Goal: Answer question/provide support

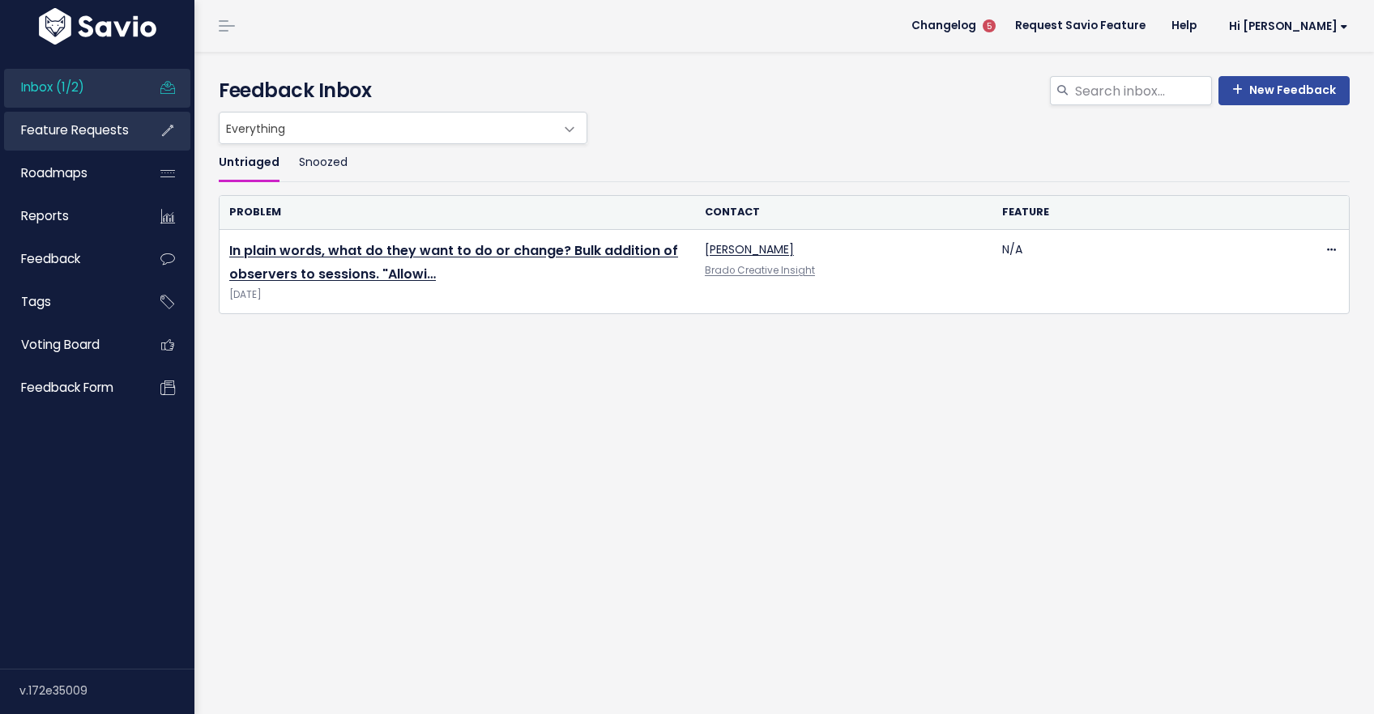
click at [79, 130] on span "Feature Requests" at bounding box center [75, 129] width 108 height 17
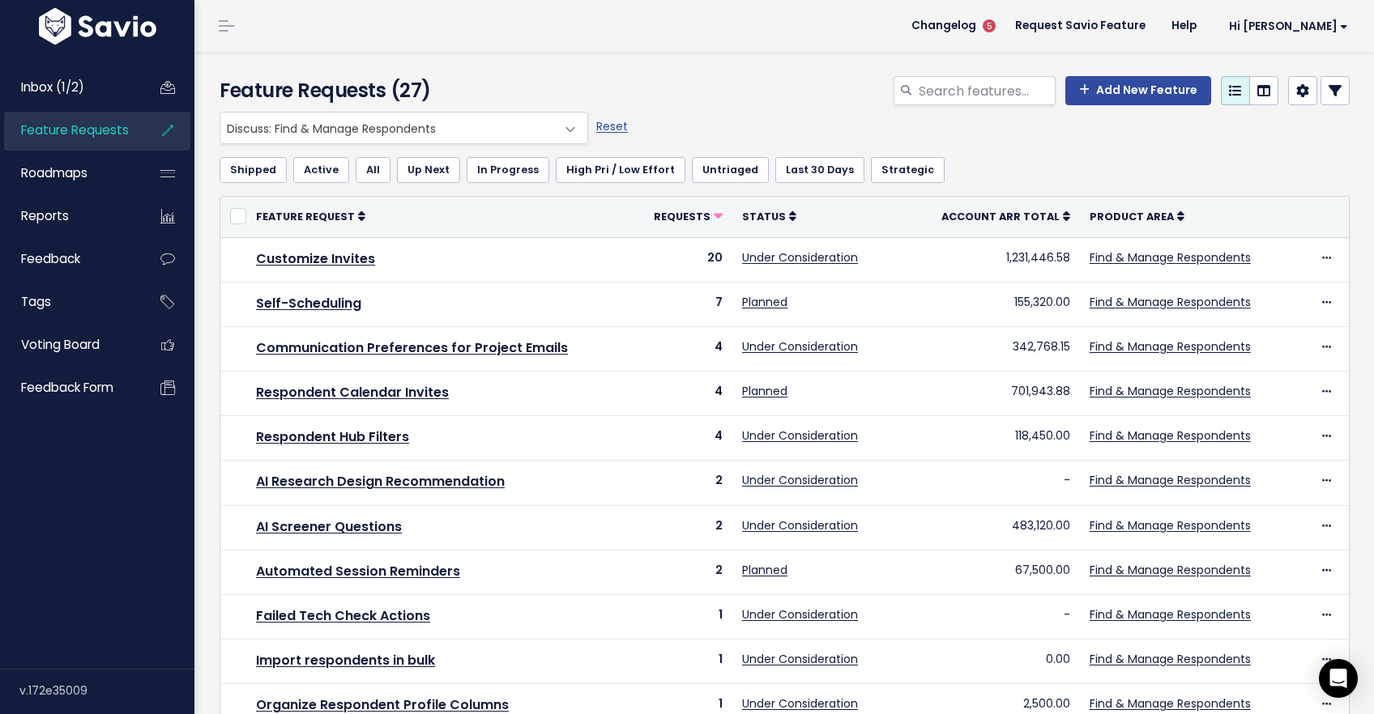
click at [485, 131] on span "Discuss: Find & Manage Respondents" at bounding box center [387, 128] width 334 height 31
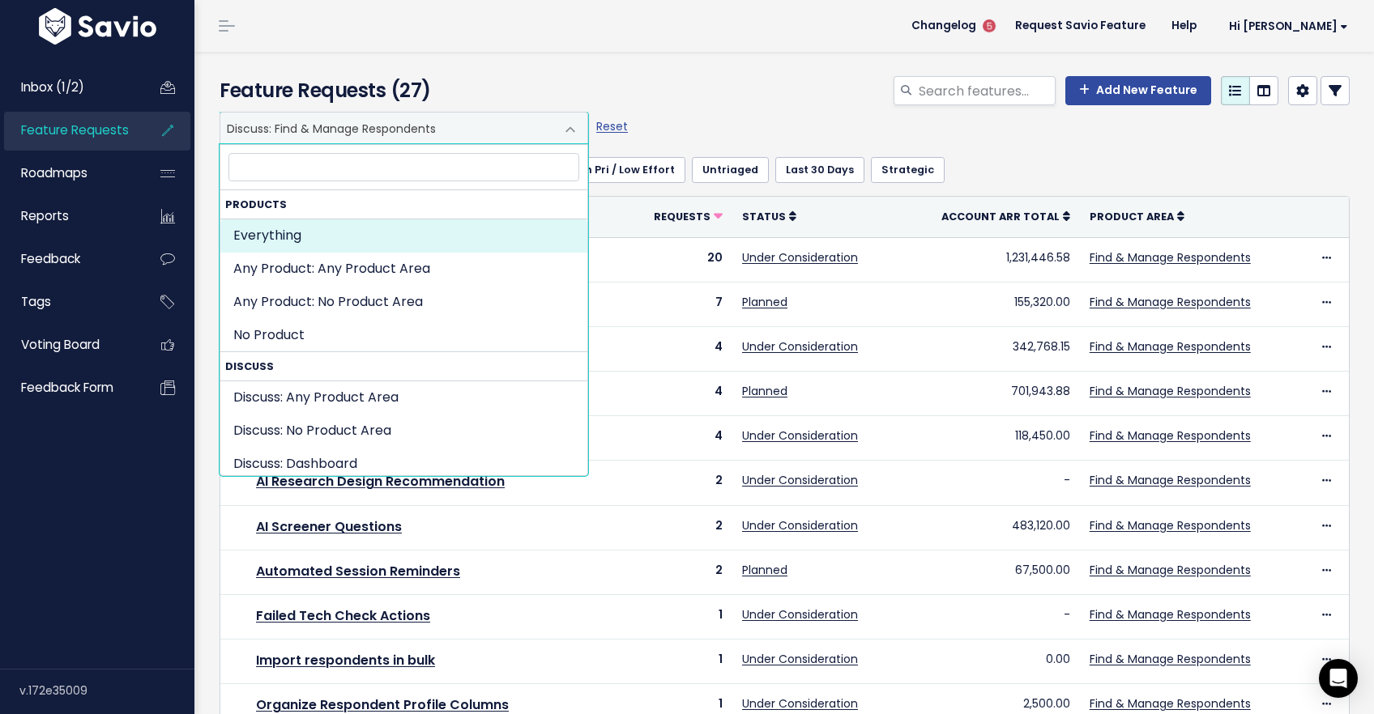
select select ":"
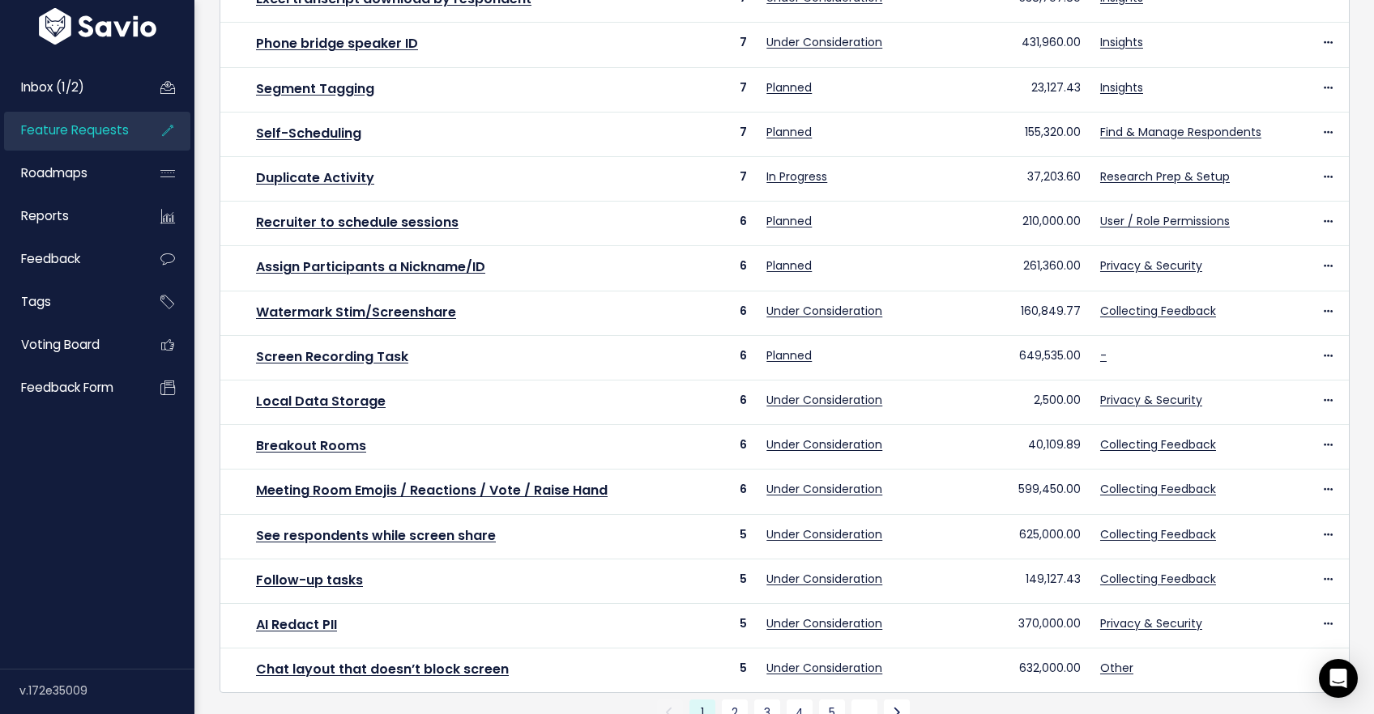
scroll to position [500, 0]
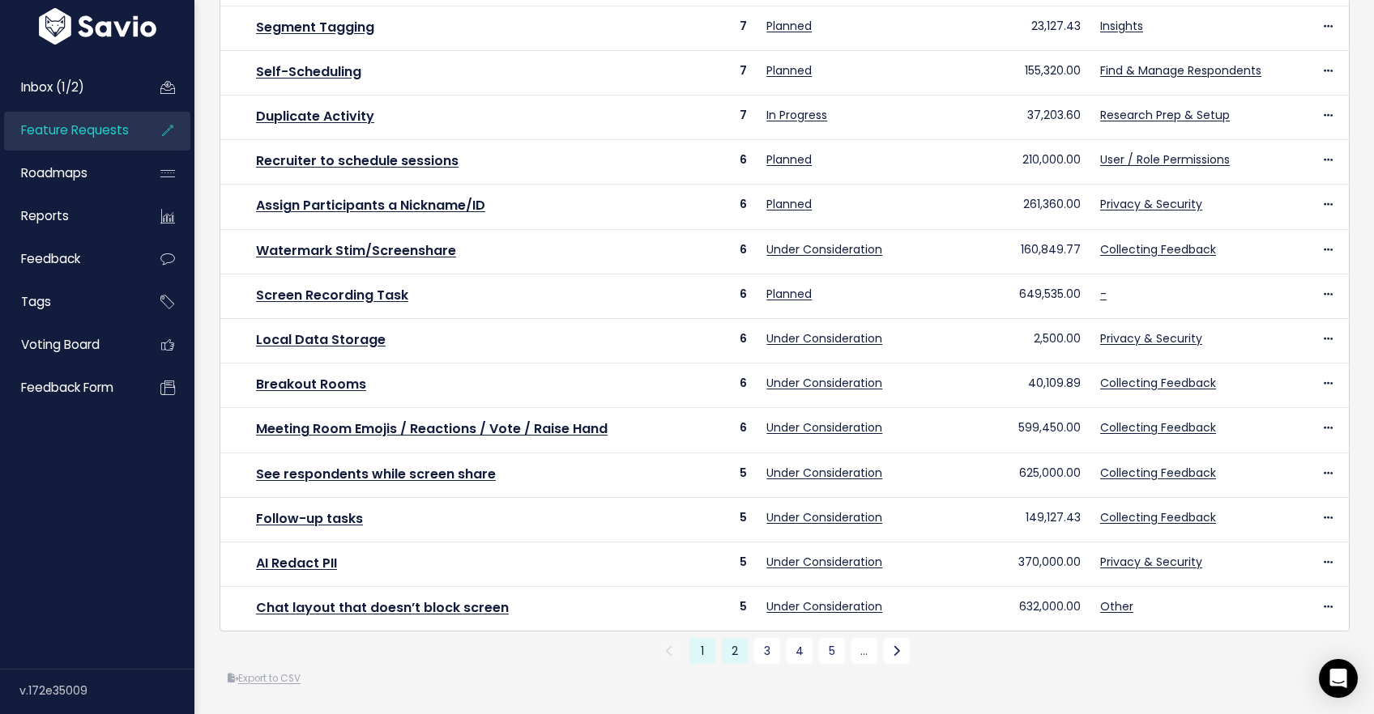
click at [740, 657] on link "2" at bounding box center [735, 651] width 26 height 26
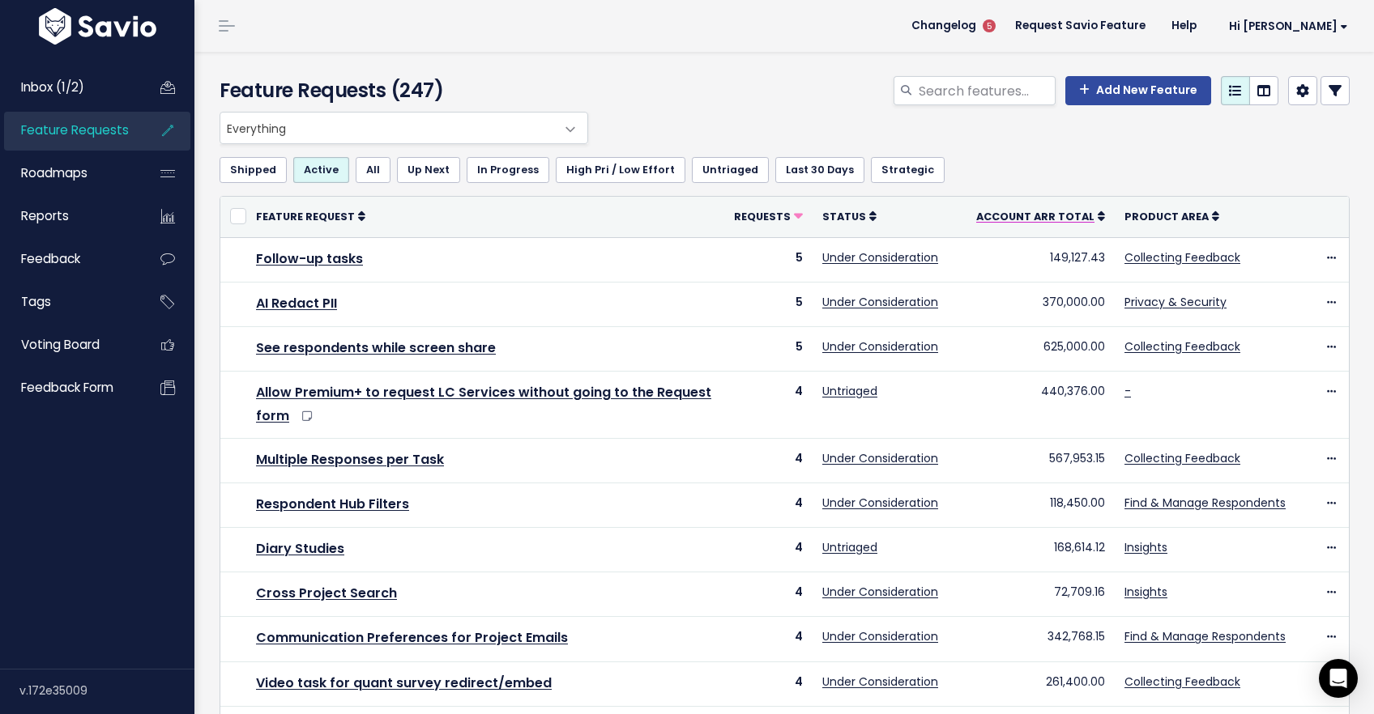
click at [1033, 217] on span "Account ARR Total" at bounding box center [1035, 217] width 118 height 14
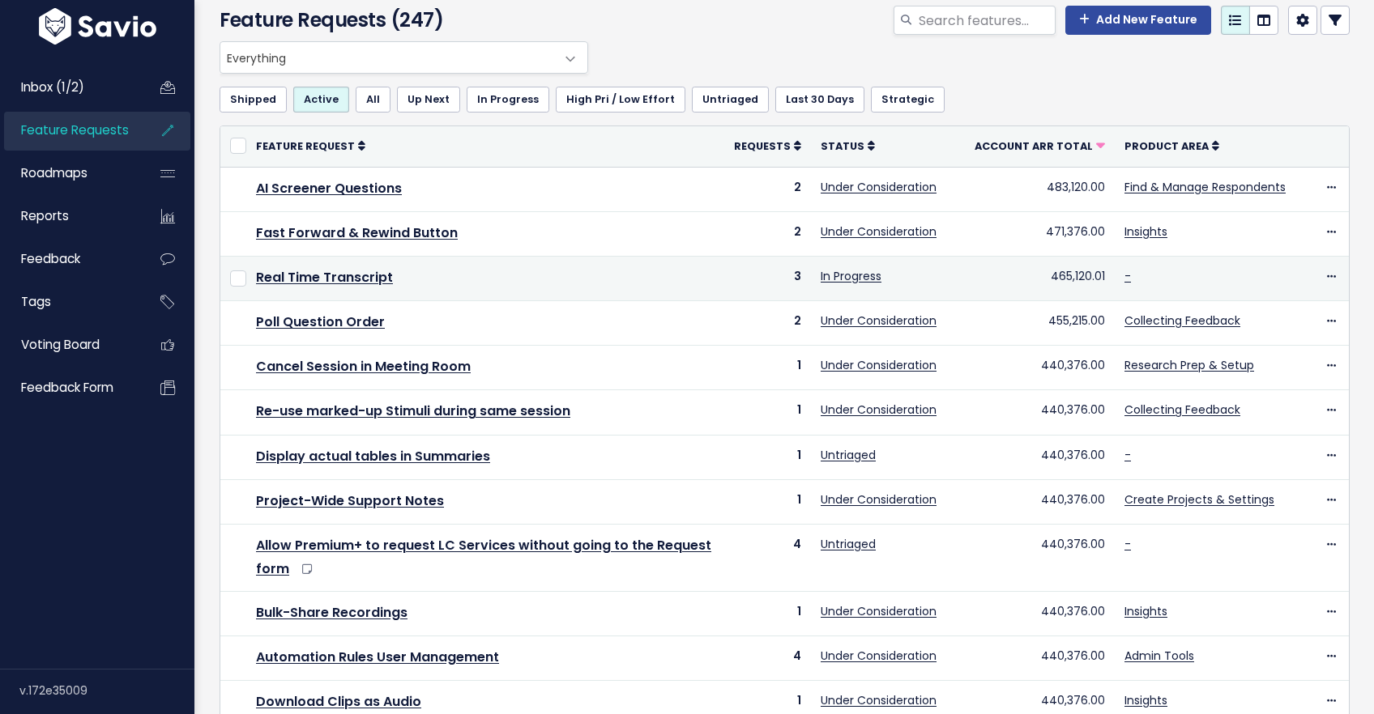
scroll to position [522, 0]
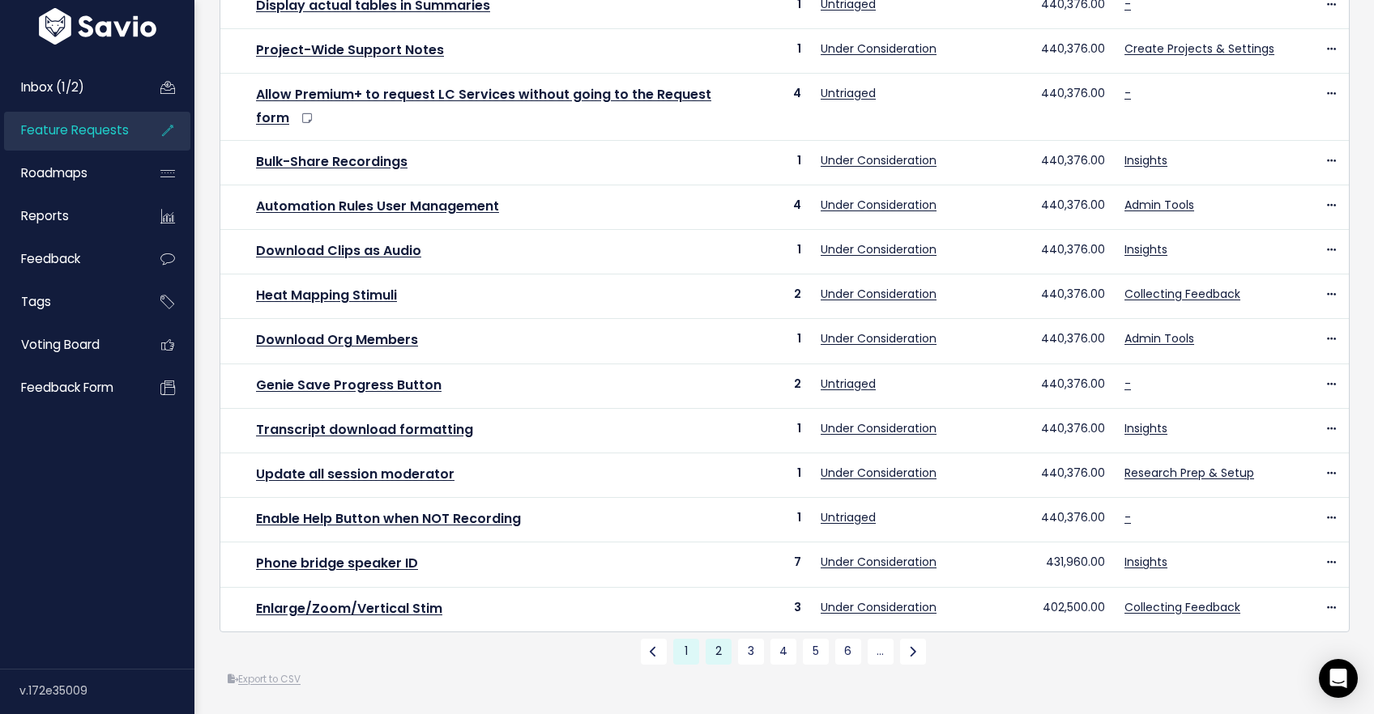
click at [682, 660] on link "1" at bounding box center [686, 652] width 26 height 26
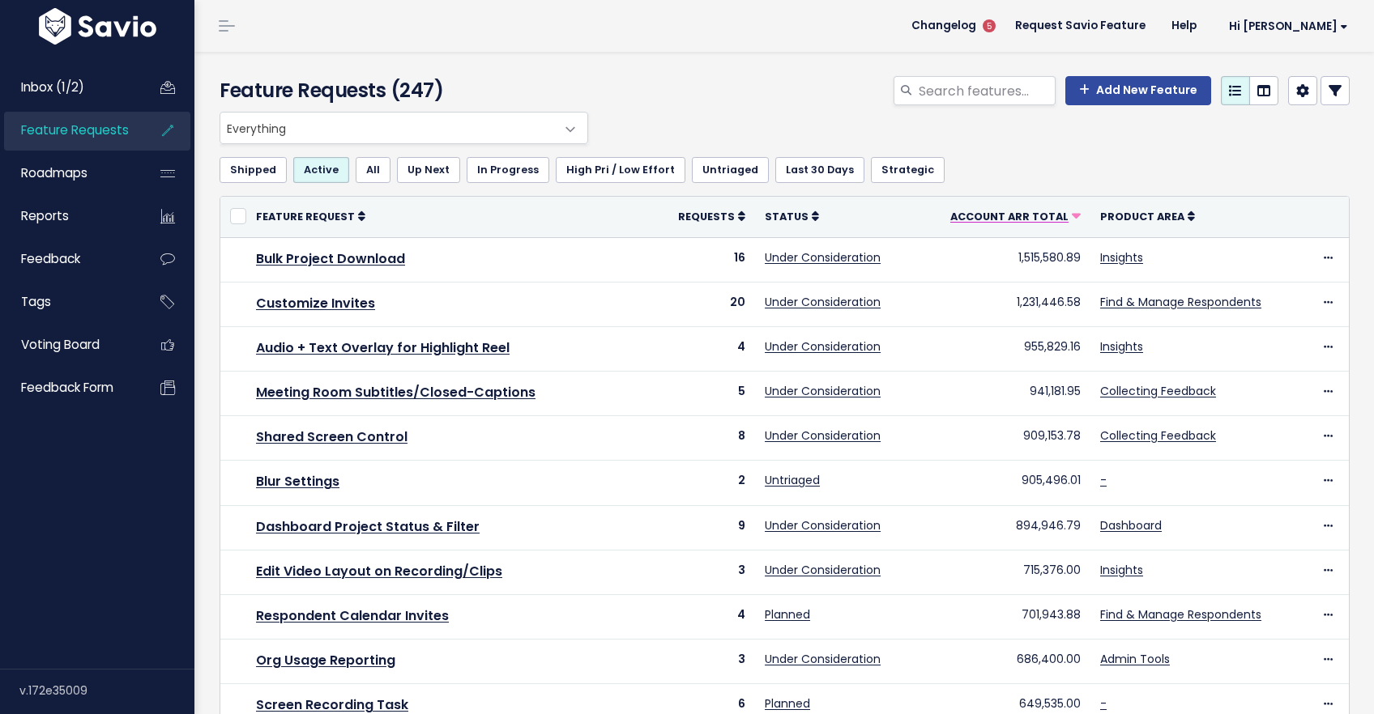
click at [1029, 217] on span "Account ARR Total" at bounding box center [1009, 217] width 118 height 14
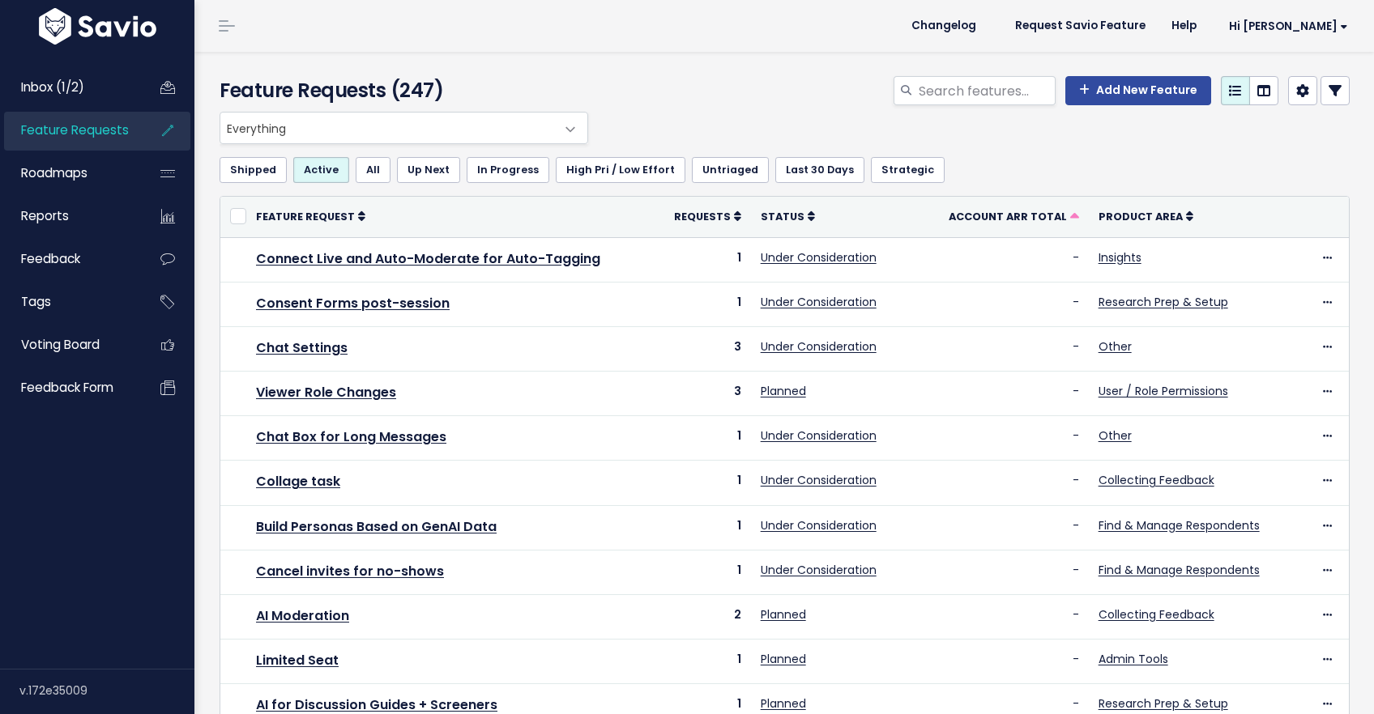
click at [1029, 217] on span "Account ARR Total" at bounding box center [1007, 217] width 118 height 14
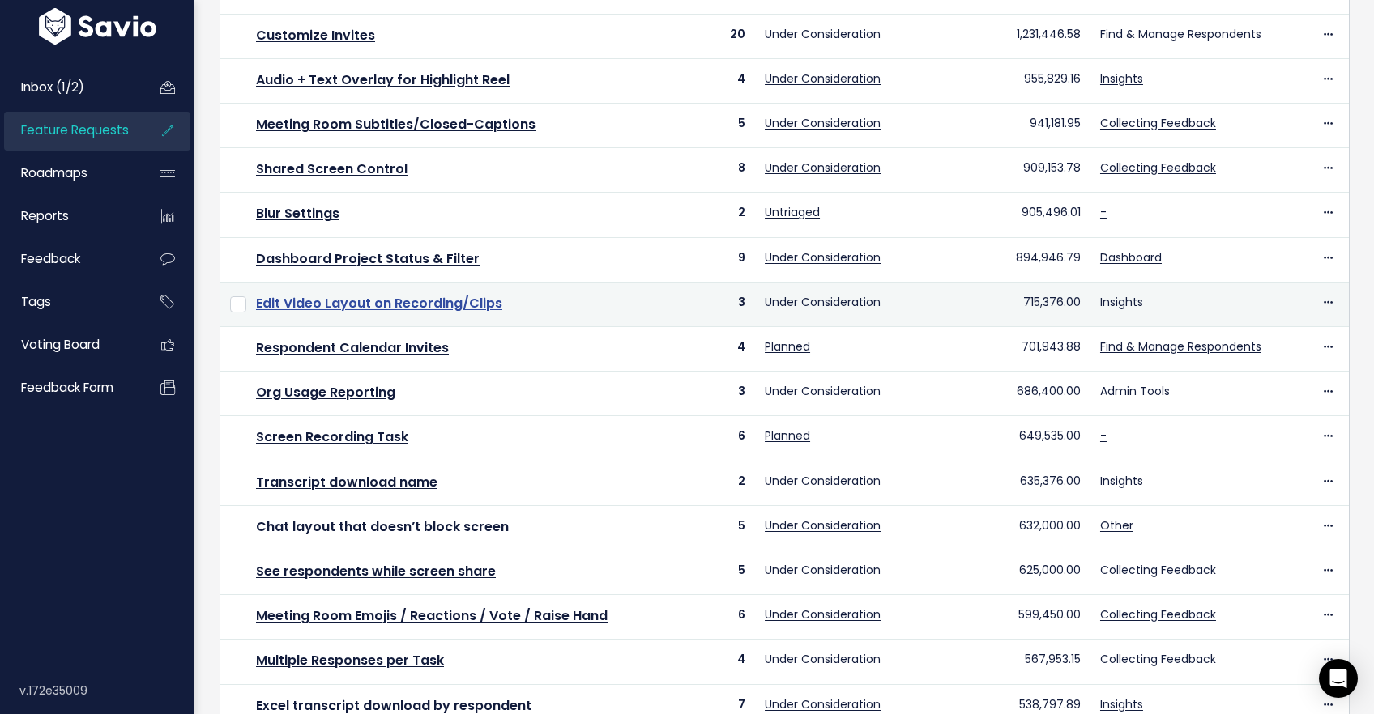
scroll to position [270, 0]
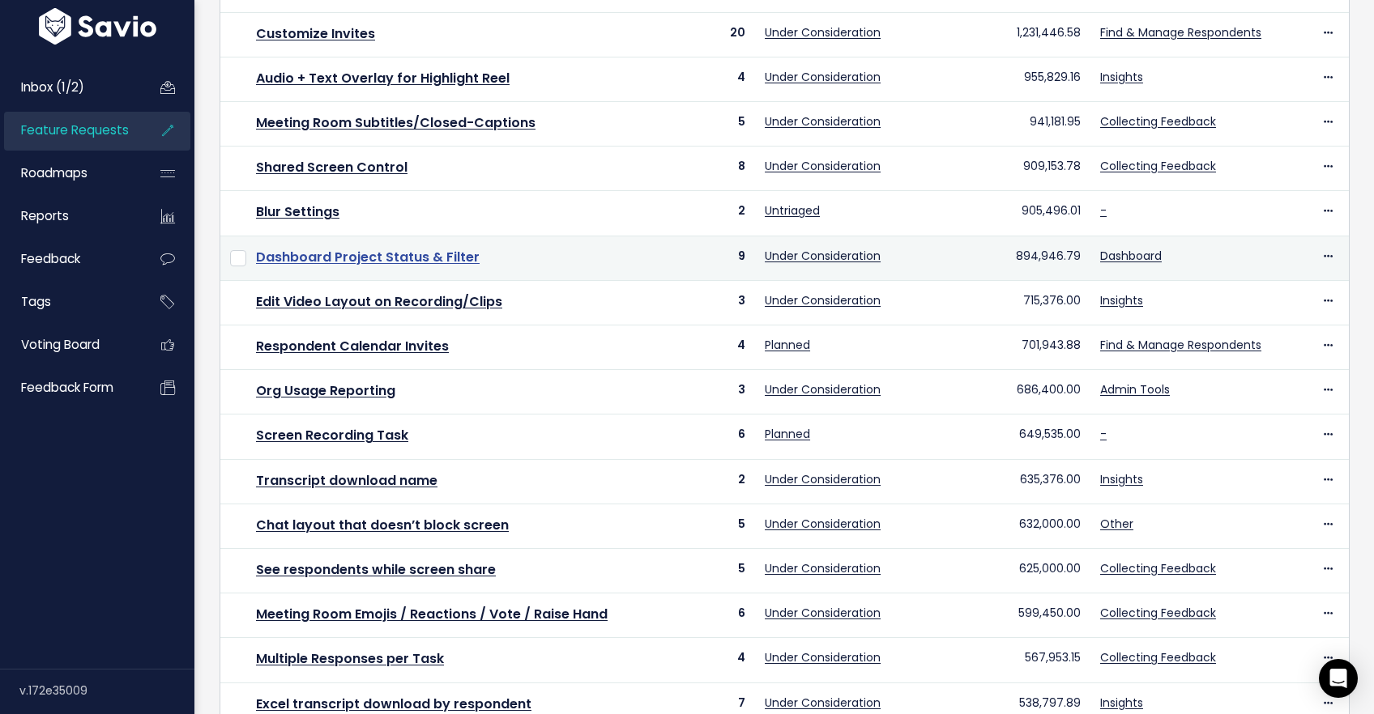
click at [339, 262] on link "Dashboard Project Status & Filter" at bounding box center [368, 257] width 224 height 19
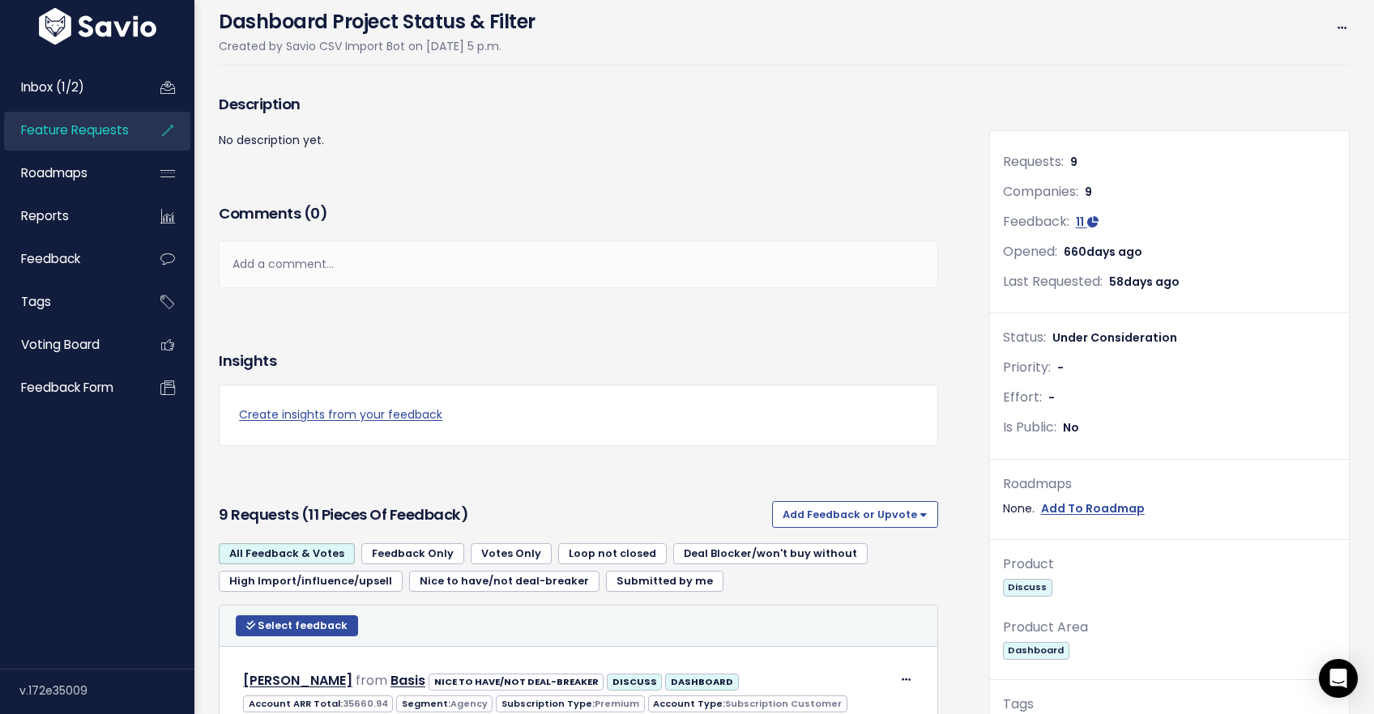
scroll to position [9, 0]
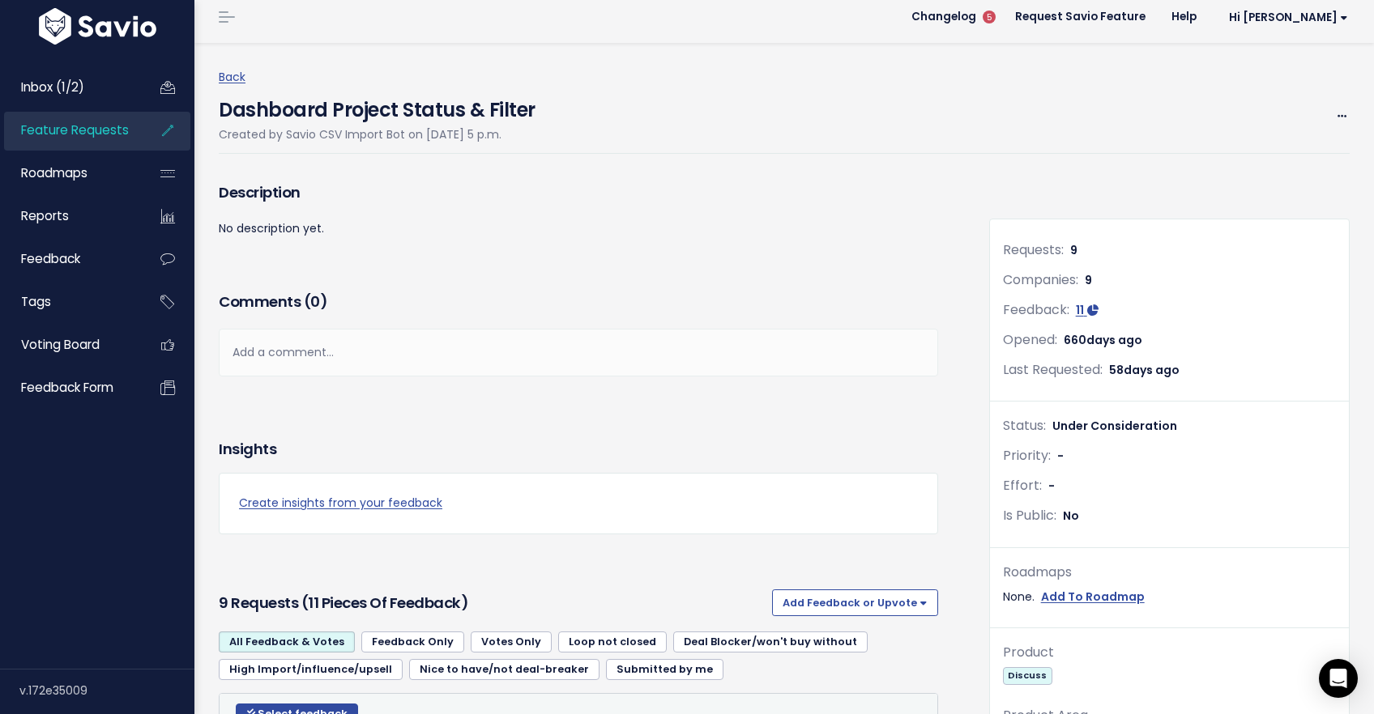
click at [266, 114] on h4 "Dashboard Project Status & Filter" at bounding box center [377, 105] width 317 height 37
copy div "Dashboard Project Status & Filter"
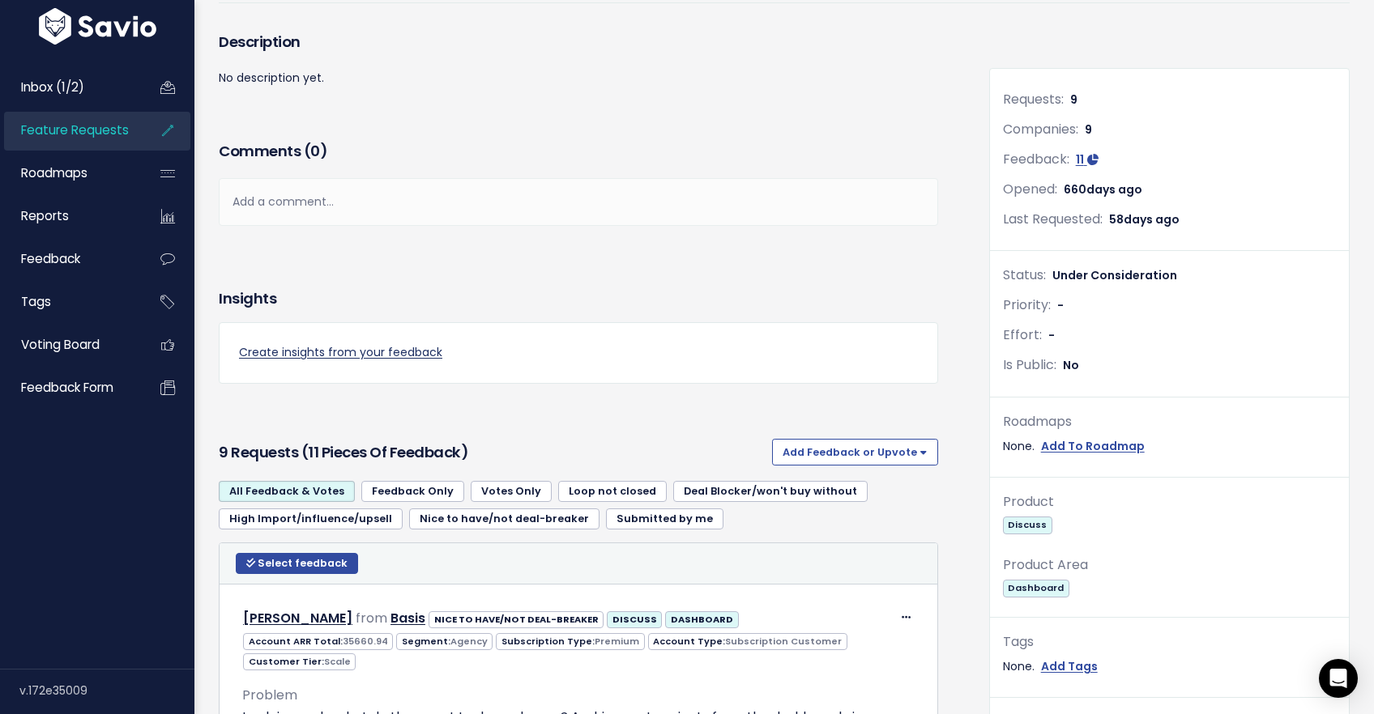
scroll to position [173, 0]
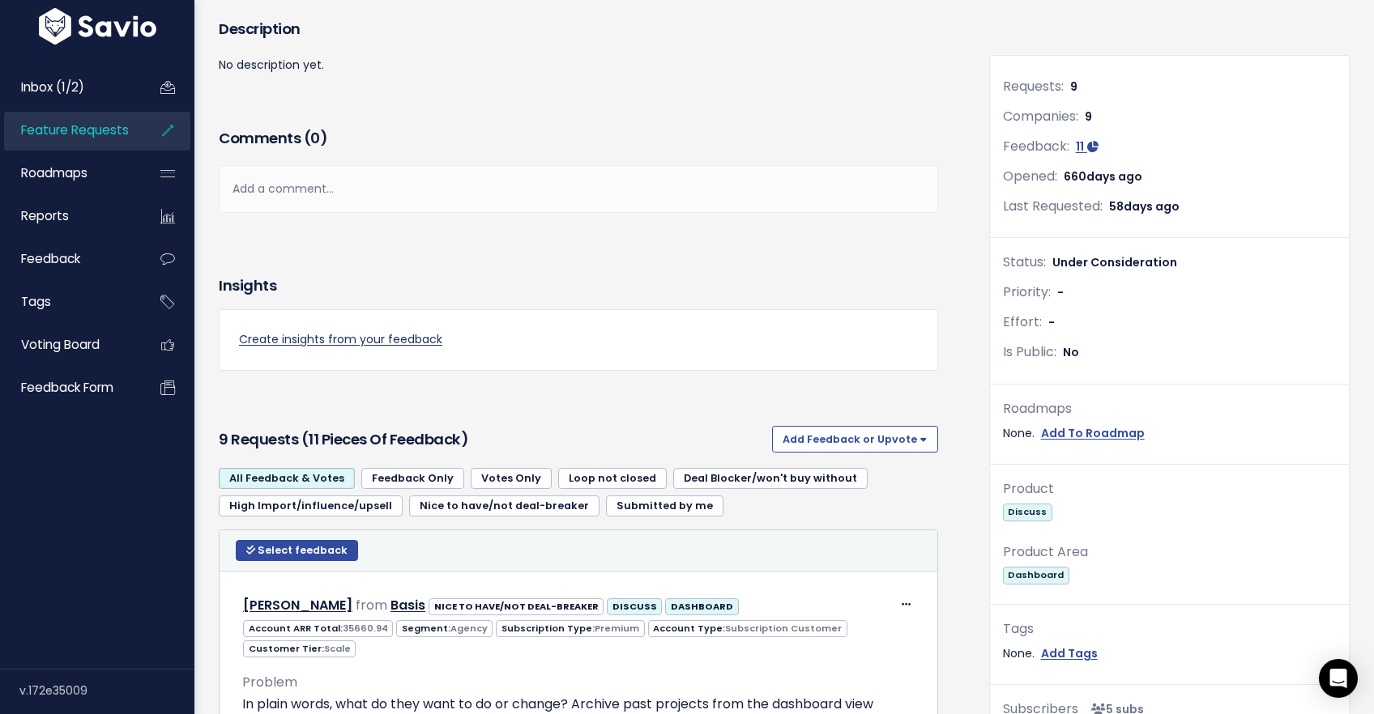
click at [325, 335] on link "Create insights from your feedback" at bounding box center [578, 340] width 679 height 20
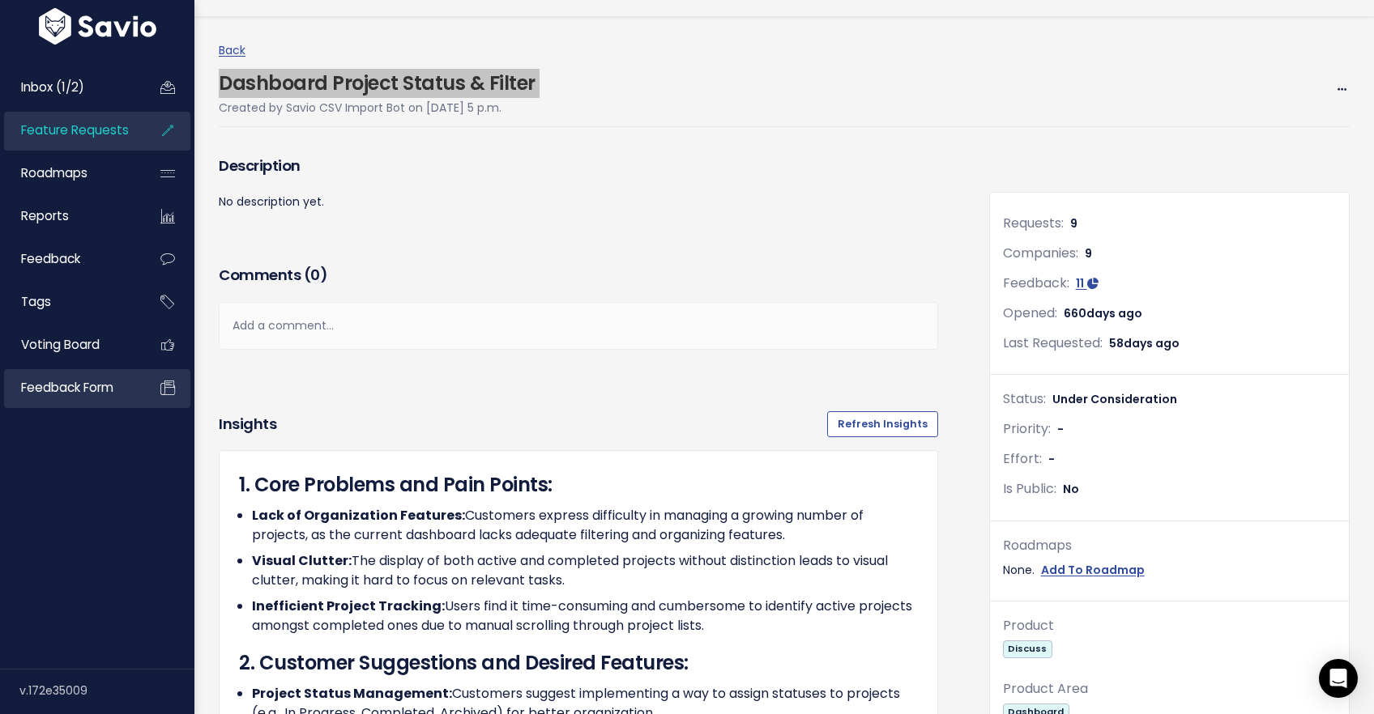
scroll to position [0, 0]
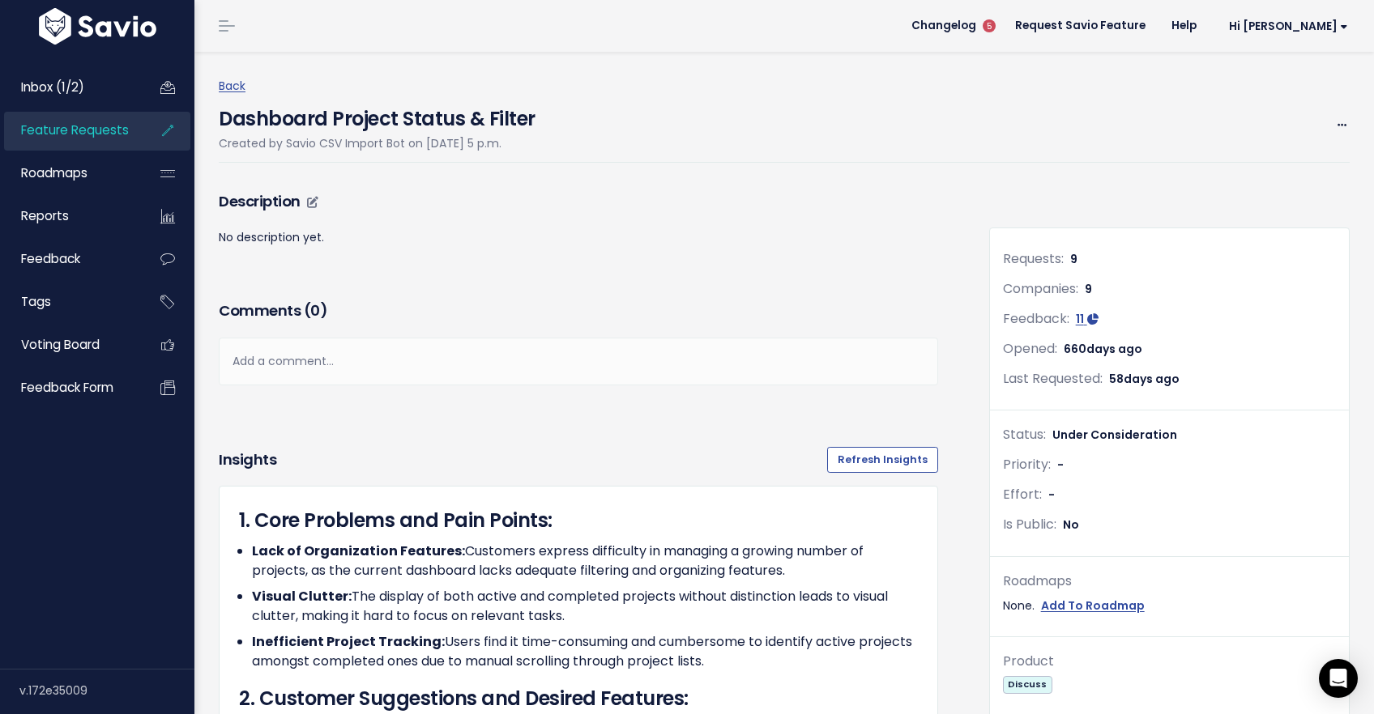
click at [353, 243] on p "No description yet." at bounding box center [578, 238] width 719 height 20
click at [311, 203] on icon at bounding box center [312, 202] width 11 height 11
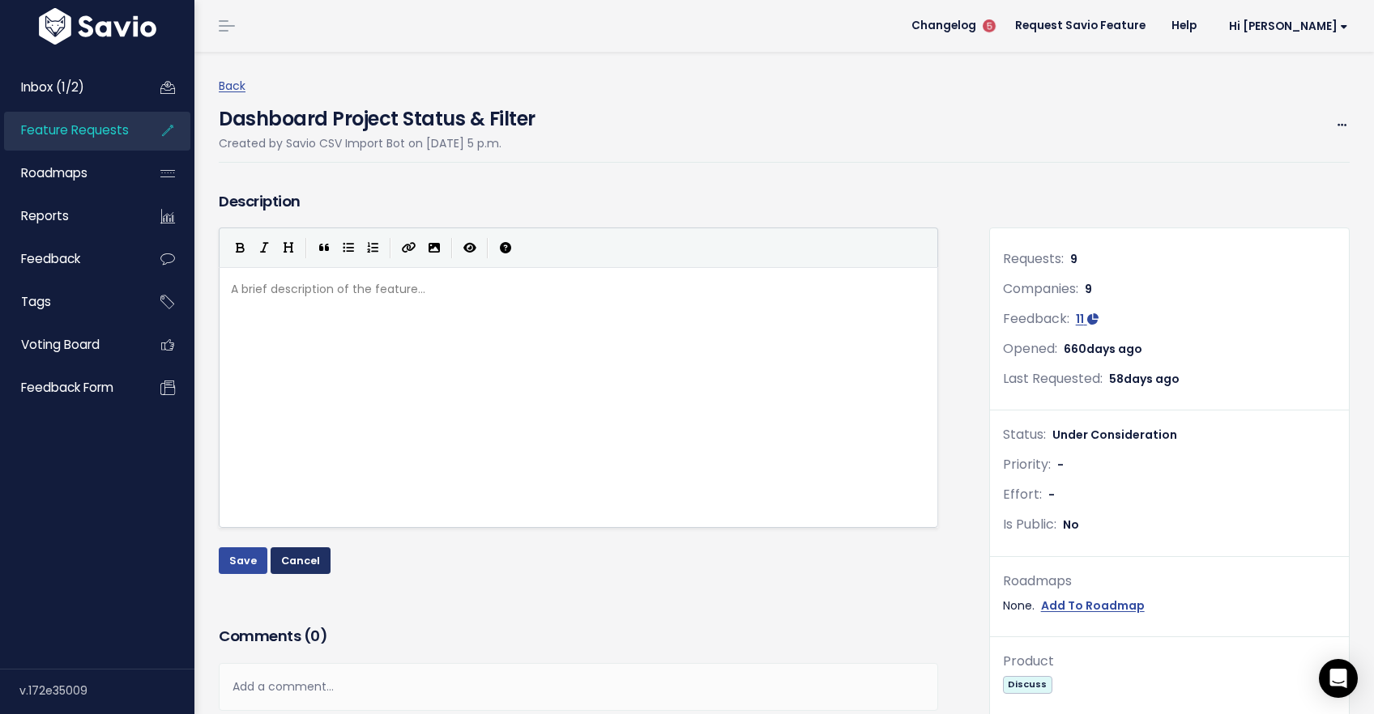
click at [292, 560] on button "Cancel" at bounding box center [301, 561] width 60 height 26
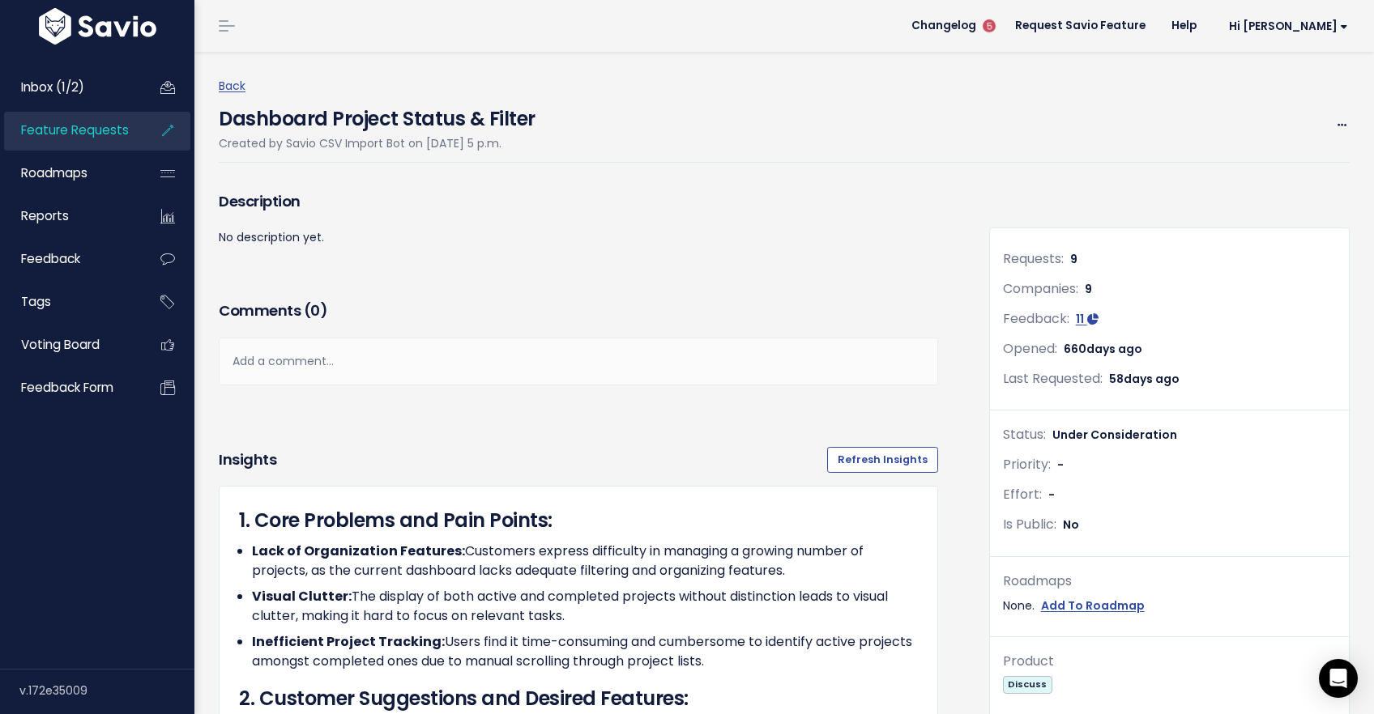
click at [343, 115] on h4 "Dashboard Project Status & Filter" at bounding box center [377, 114] width 317 height 37
copy div "Dashboard Project Status & Filter"
click at [231, 84] on link "Back" at bounding box center [232, 86] width 27 height 16
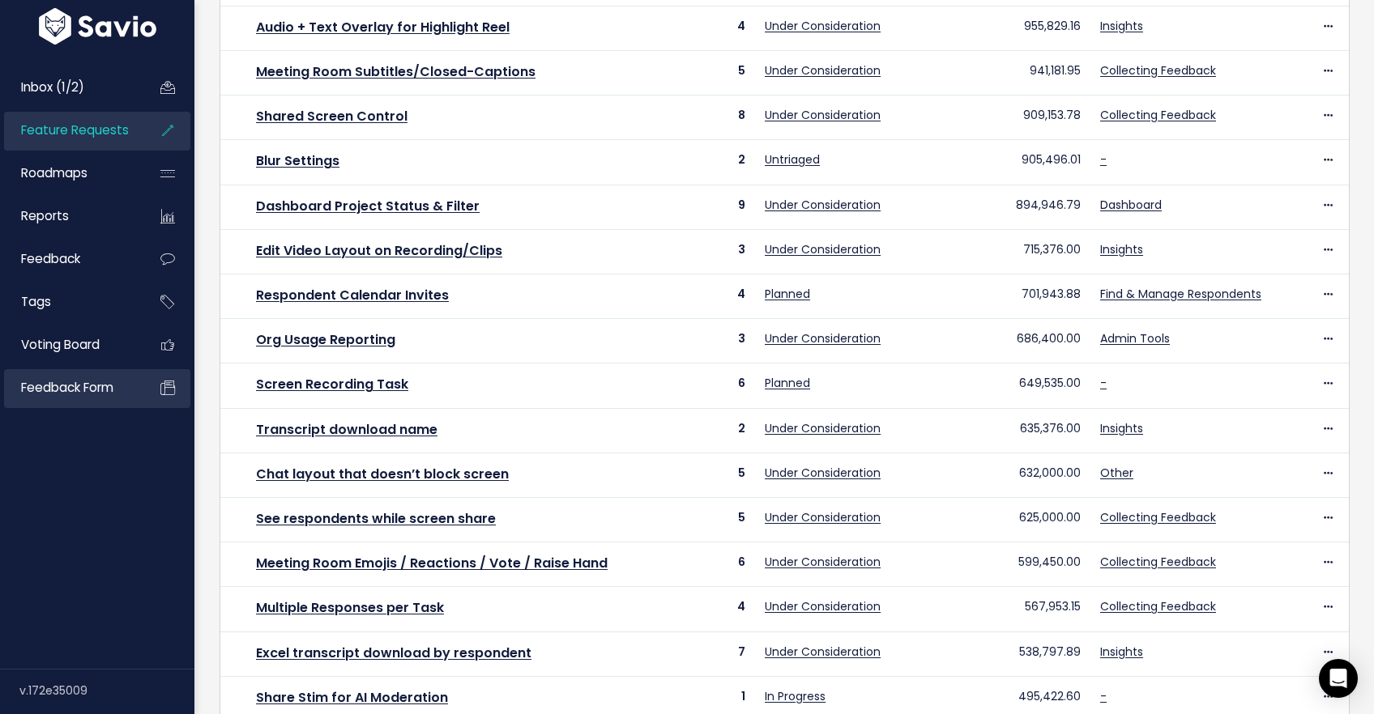
scroll to position [330, 0]
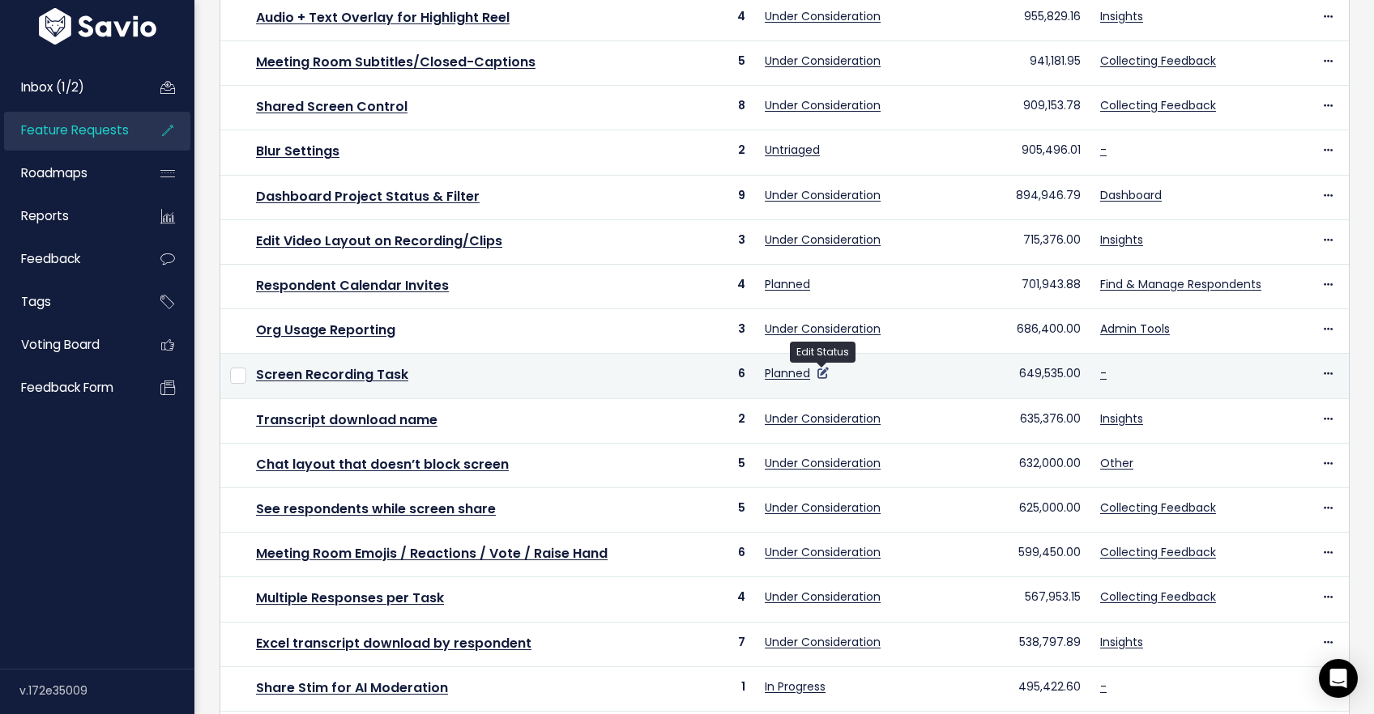
click at [822, 373] on icon at bounding box center [822, 373] width 11 height 11
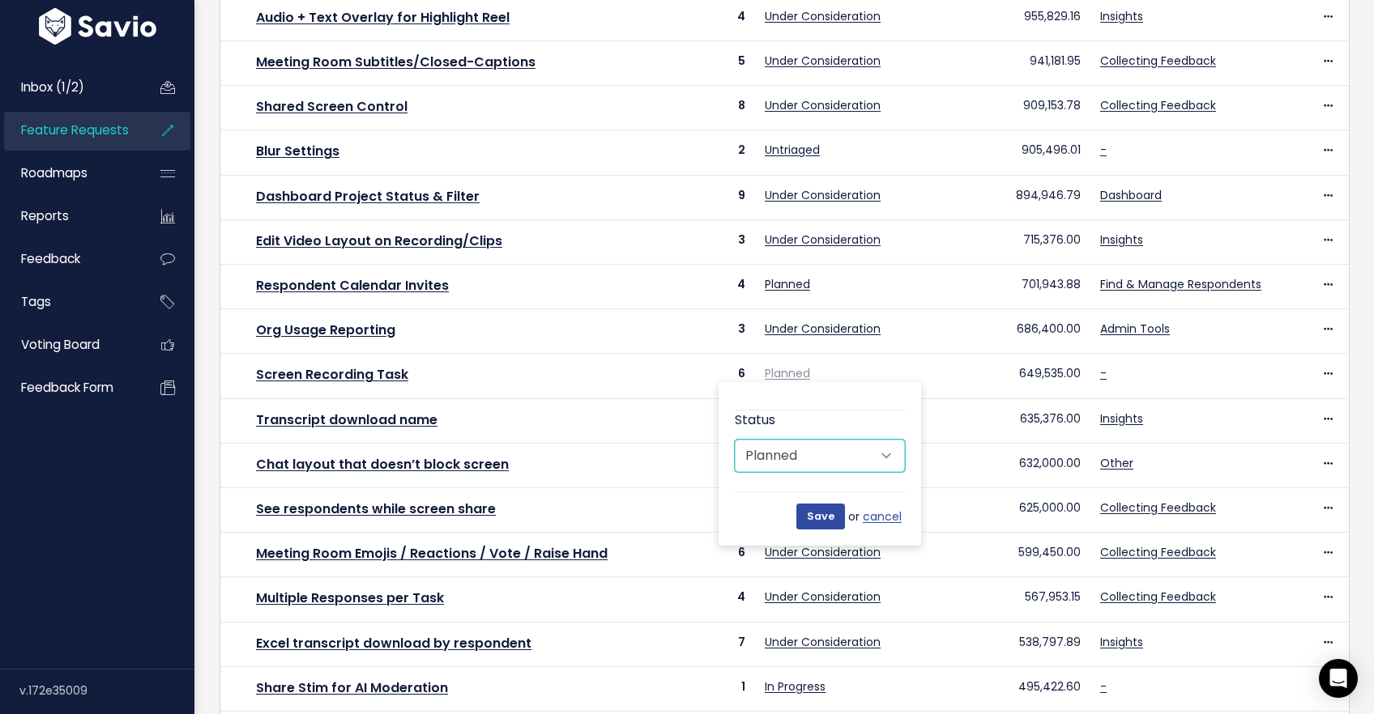
click at [805, 470] on select "Untriaged Under Consideration Planned In Progress Done Closed Won't do Not Plan…" at bounding box center [820, 456] width 170 height 32
select select "IN_PROGRESS"
click at [735, 440] on select "Untriaged Under Consideration Planned In Progress Done Closed Won't do Not Plan…" at bounding box center [820, 456] width 170 height 32
click at [822, 518] on input "Save" at bounding box center [820, 517] width 49 height 26
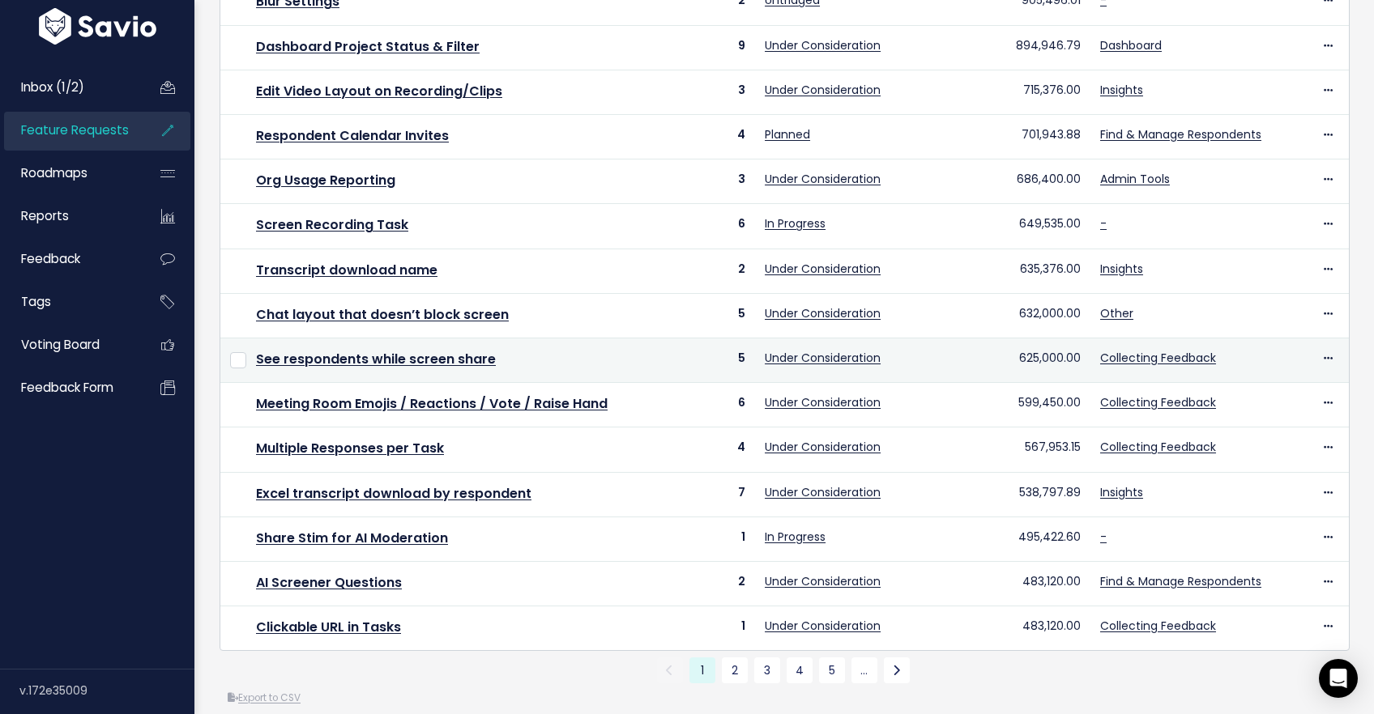
scroll to position [500, 0]
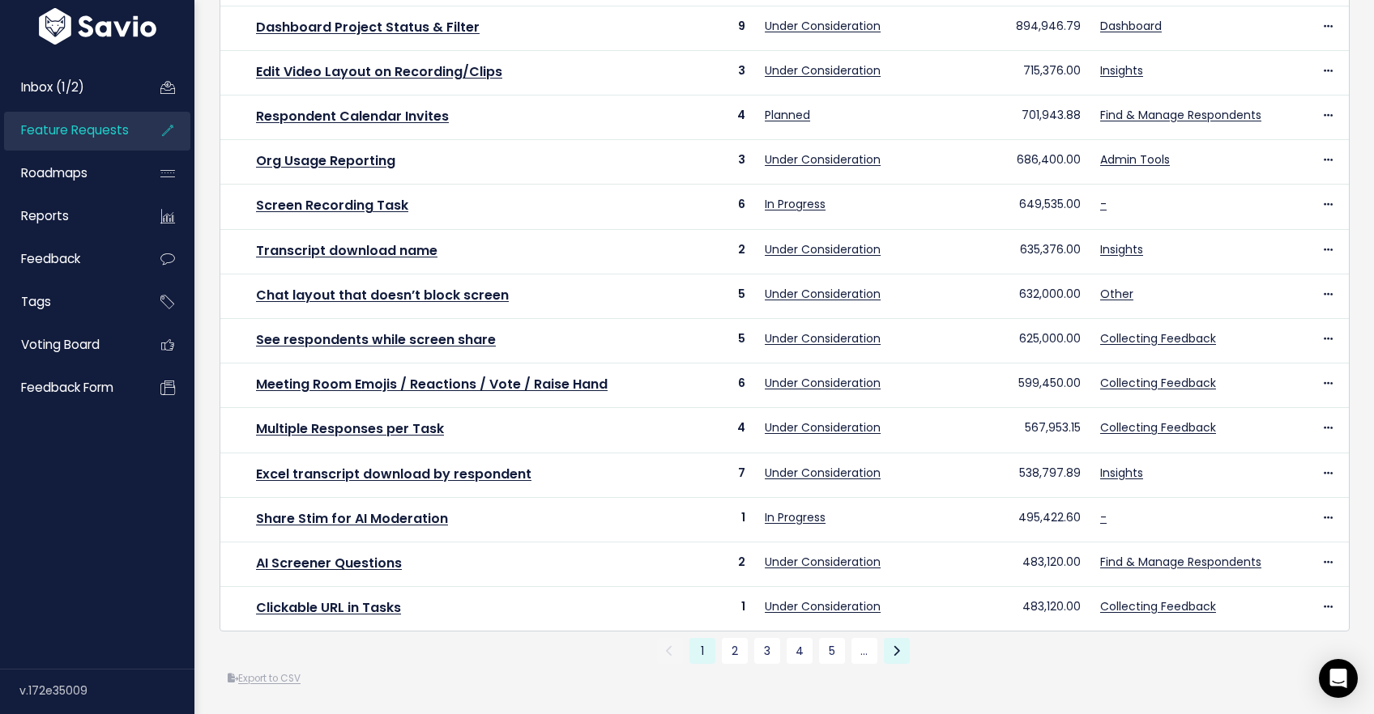
click at [899, 655] on icon at bounding box center [896, 651] width 7 height 11
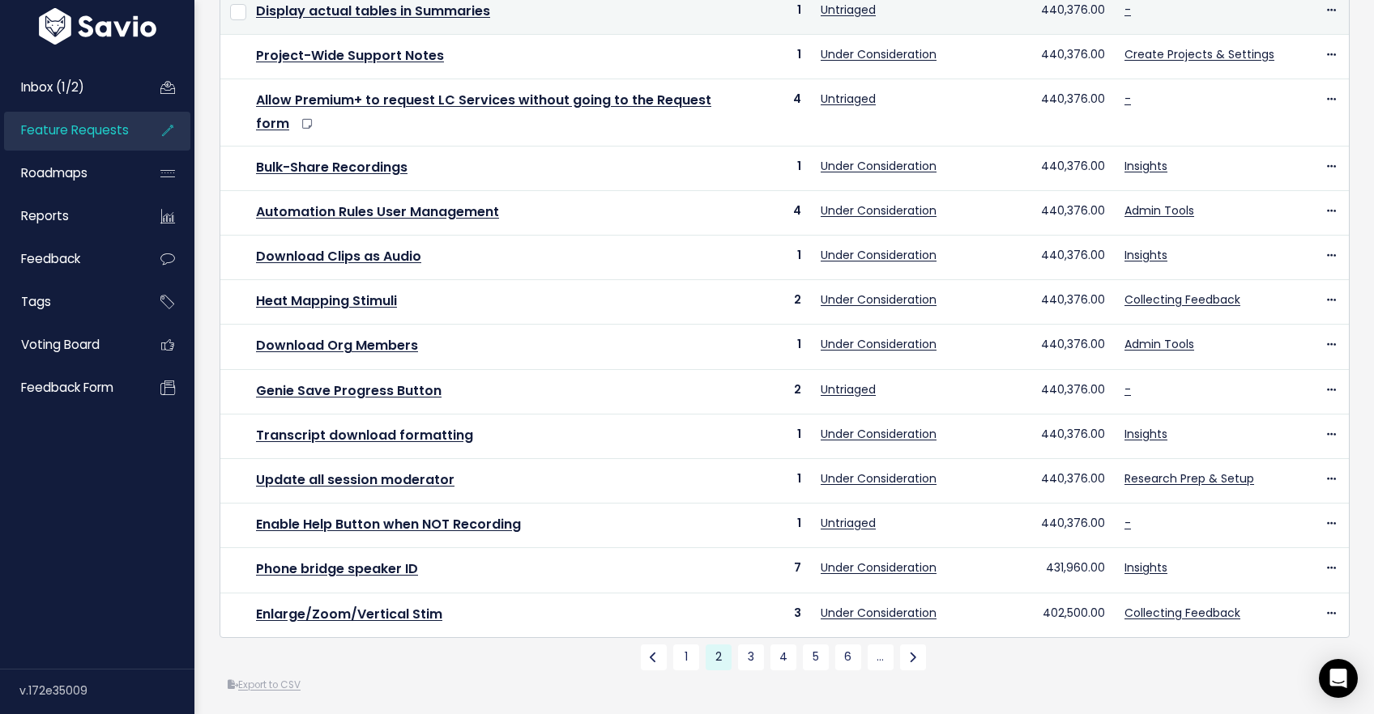
scroll to position [522, 0]
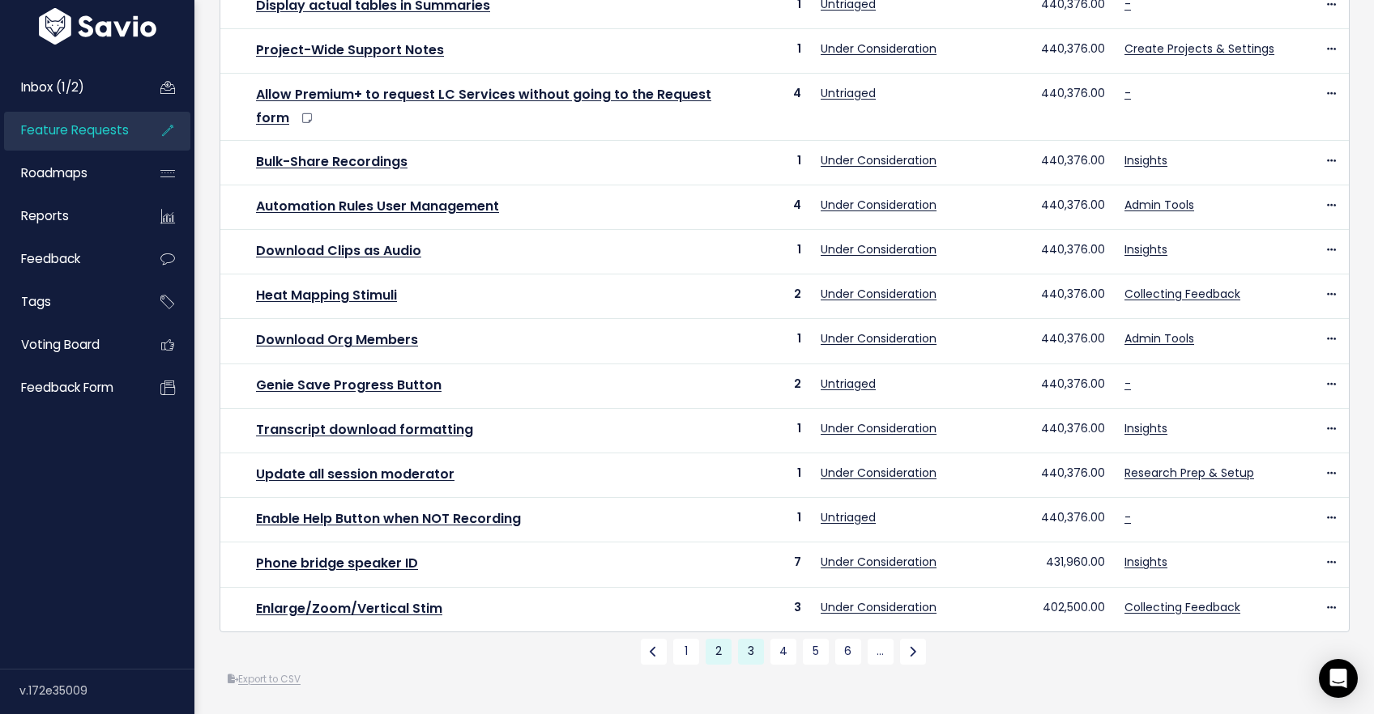
click at [744, 650] on link "3" at bounding box center [751, 652] width 26 height 26
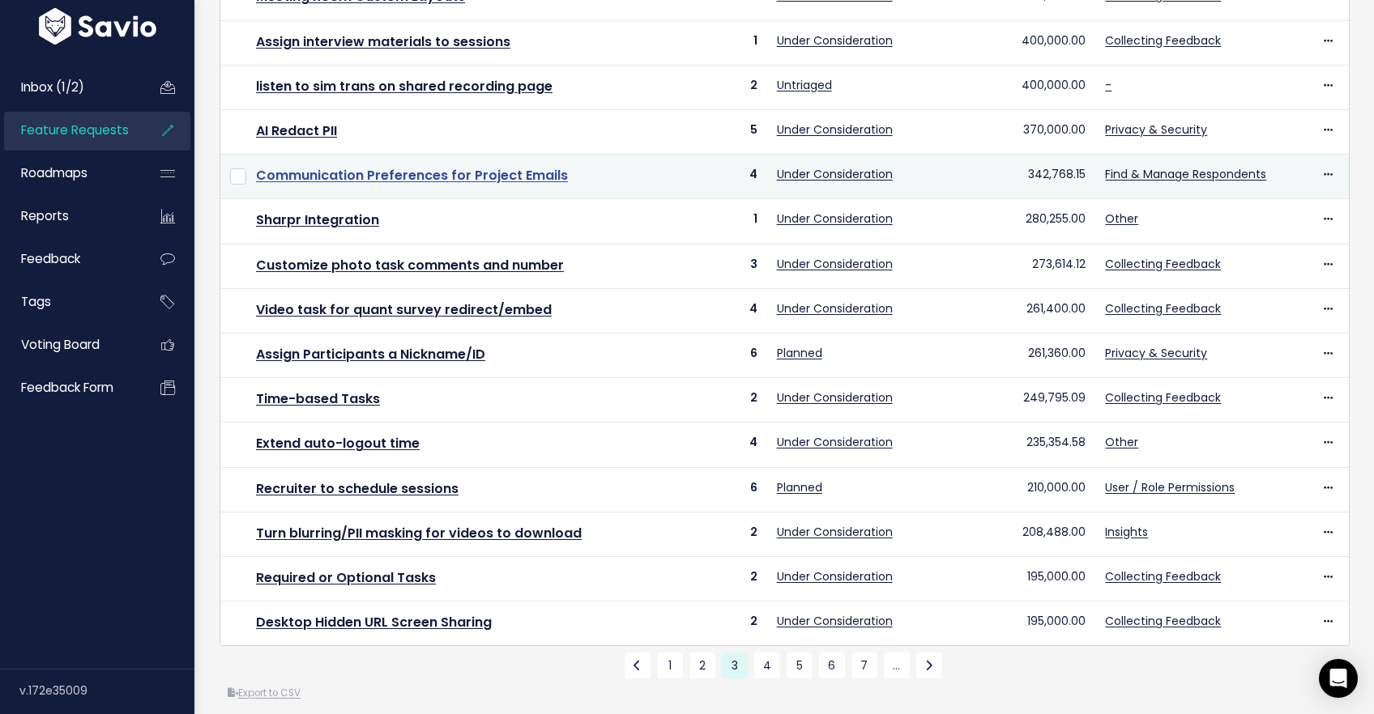
scroll to position [500, 0]
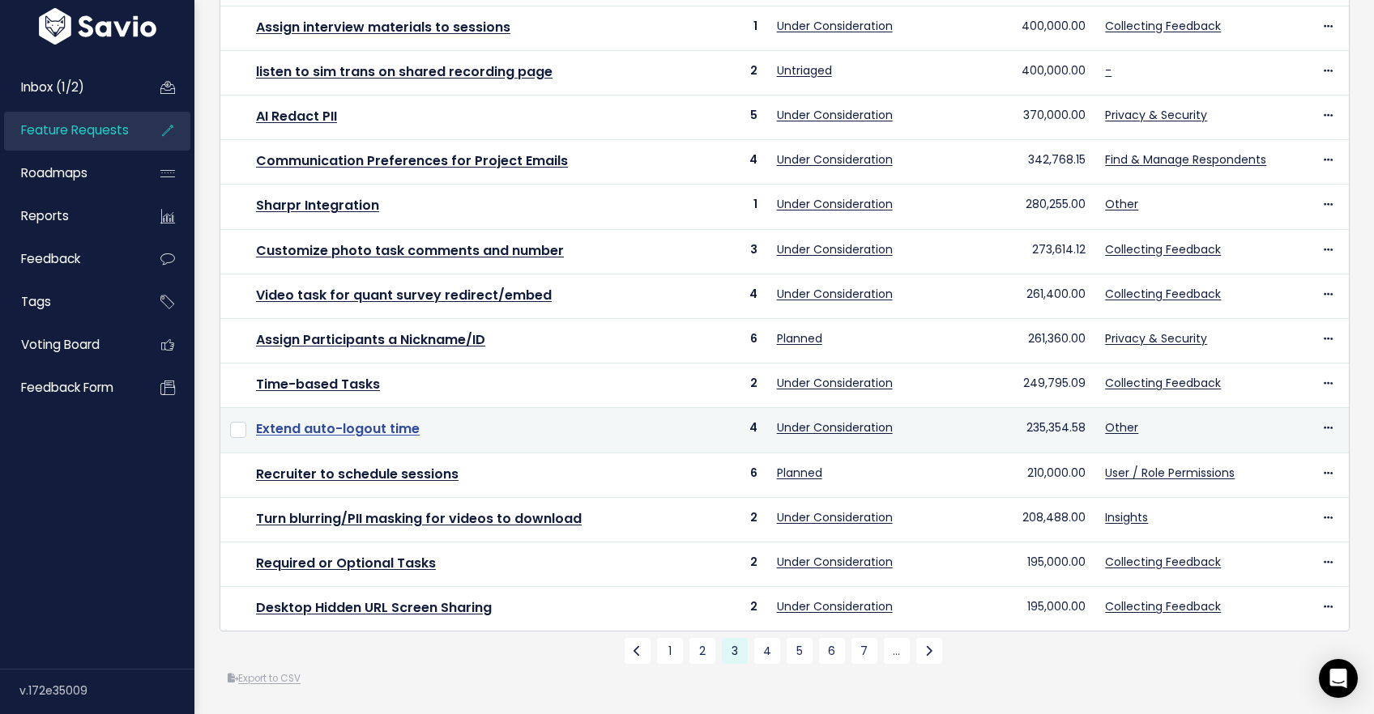
click at [336, 433] on link "Extend auto-logout time" at bounding box center [338, 429] width 164 height 19
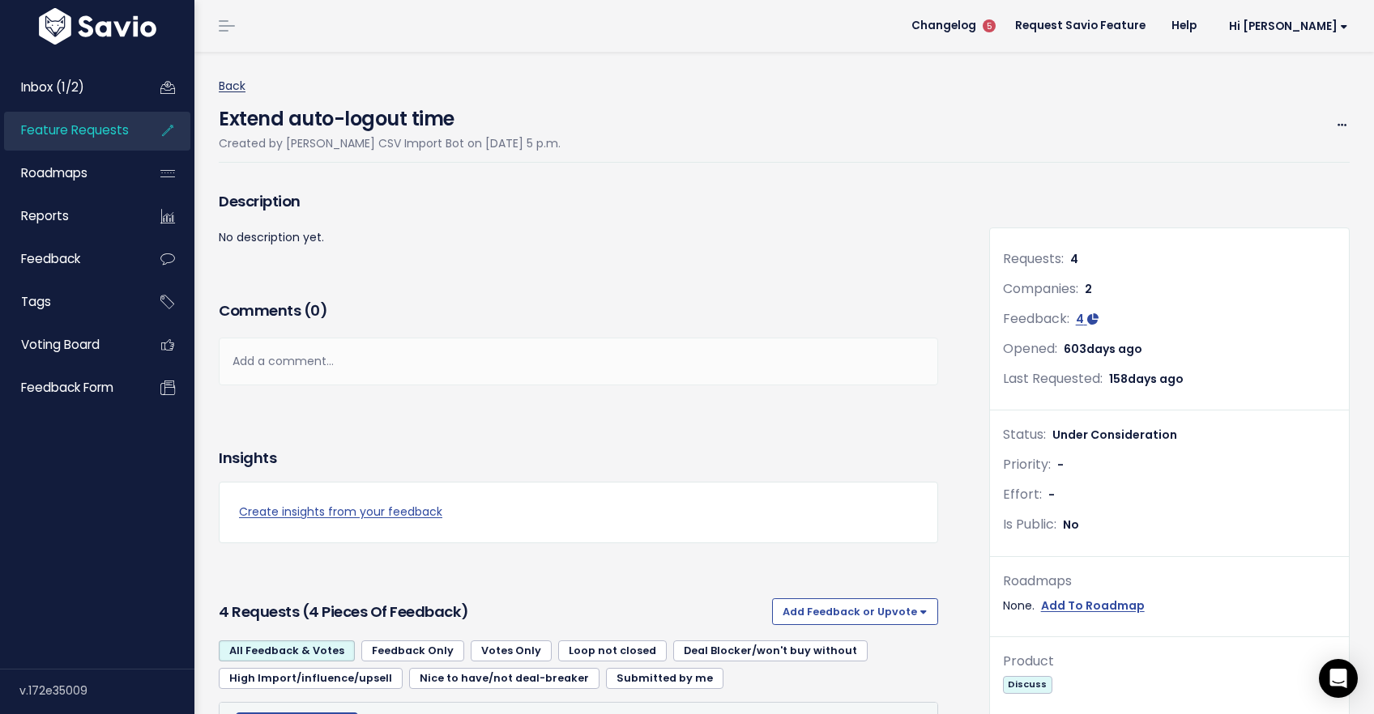
click at [227, 84] on link "Back" at bounding box center [232, 86] width 27 height 16
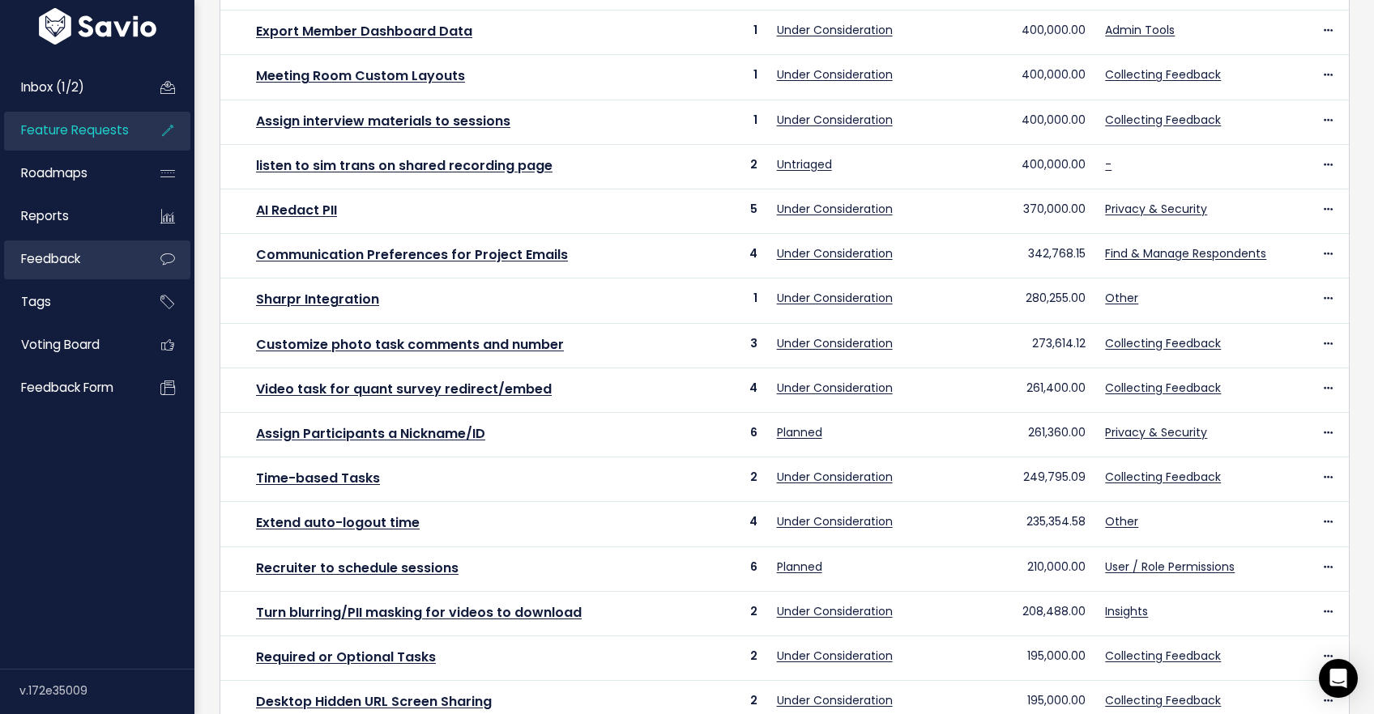
scroll to position [409, 0]
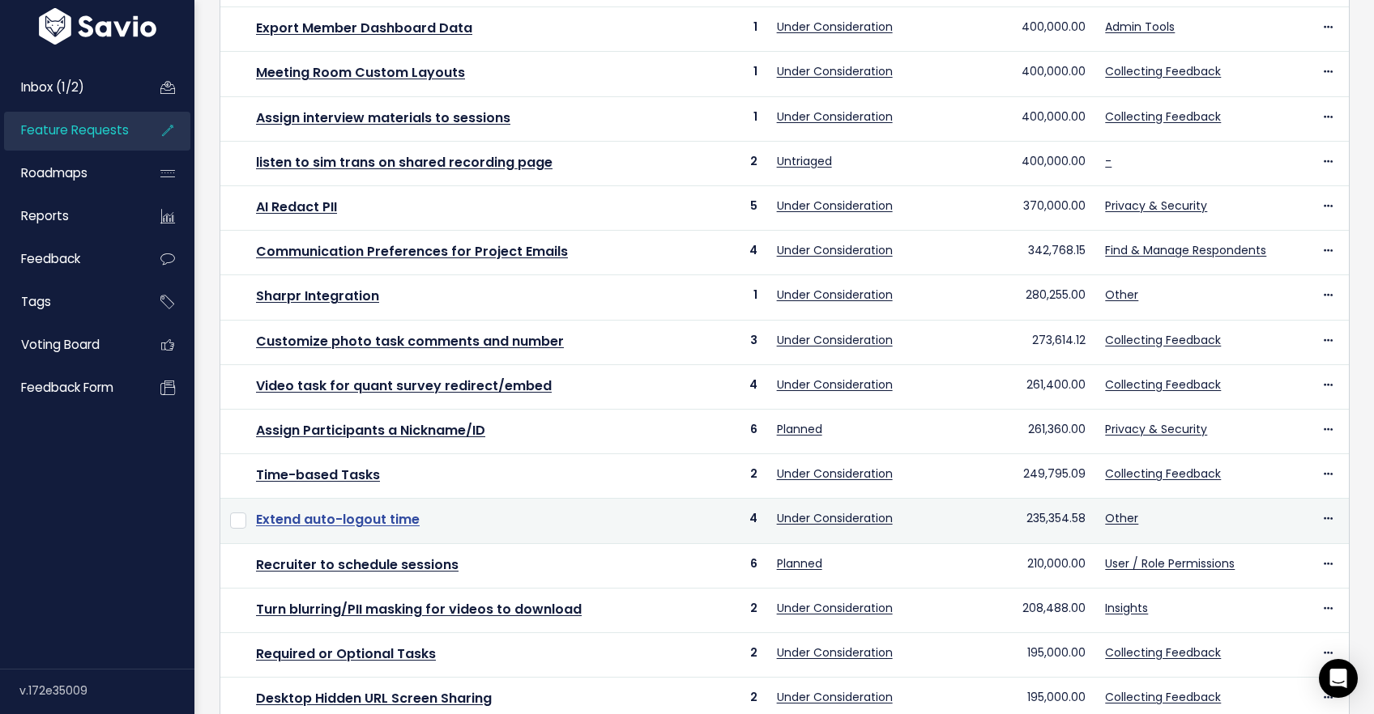
click at [333, 518] on link "Extend auto-logout time" at bounding box center [338, 519] width 164 height 19
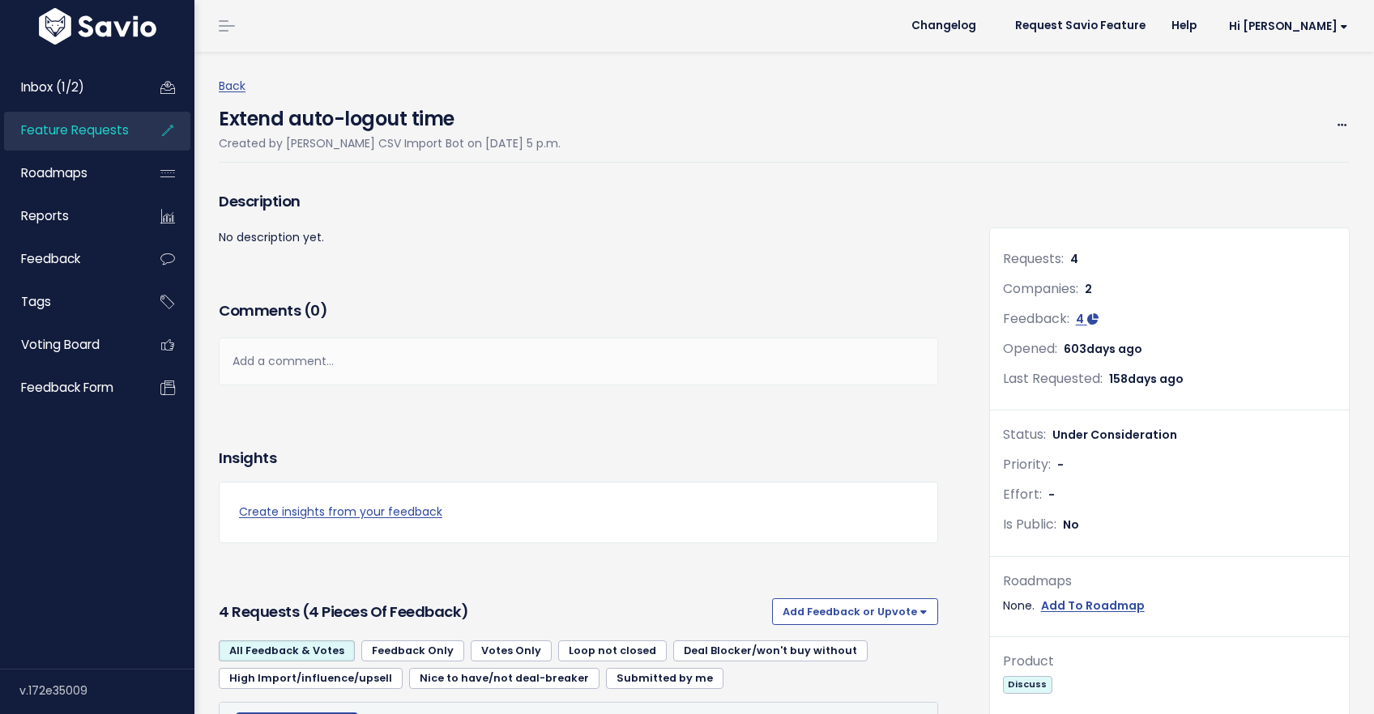
click at [328, 357] on div "Add a comment..." at bounding box center [578, 362] width 719 height 48
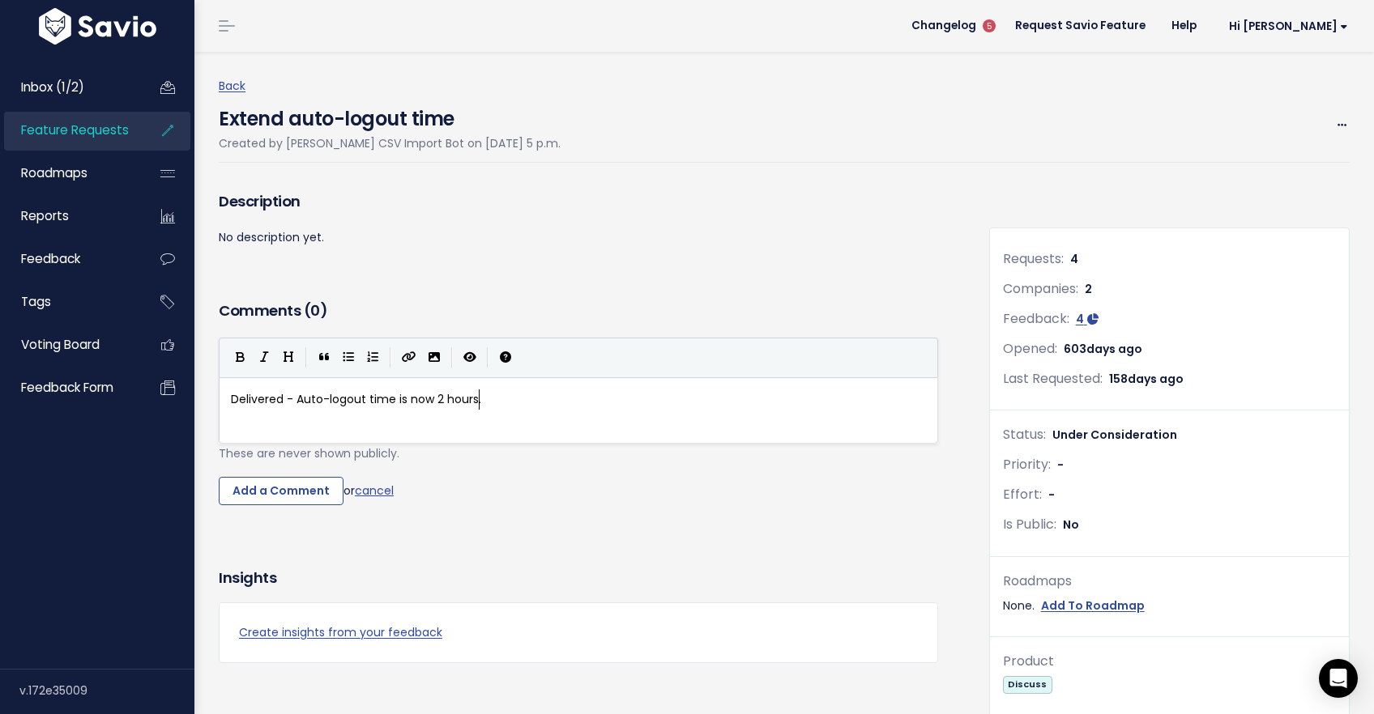
scroll to position [6, 250]
type textarea "Delivered - Auto-logout time is now 2 hours."
click at [283, 496] on input "Add a Comment" at bounding box center [281, 491] width 125 height 29
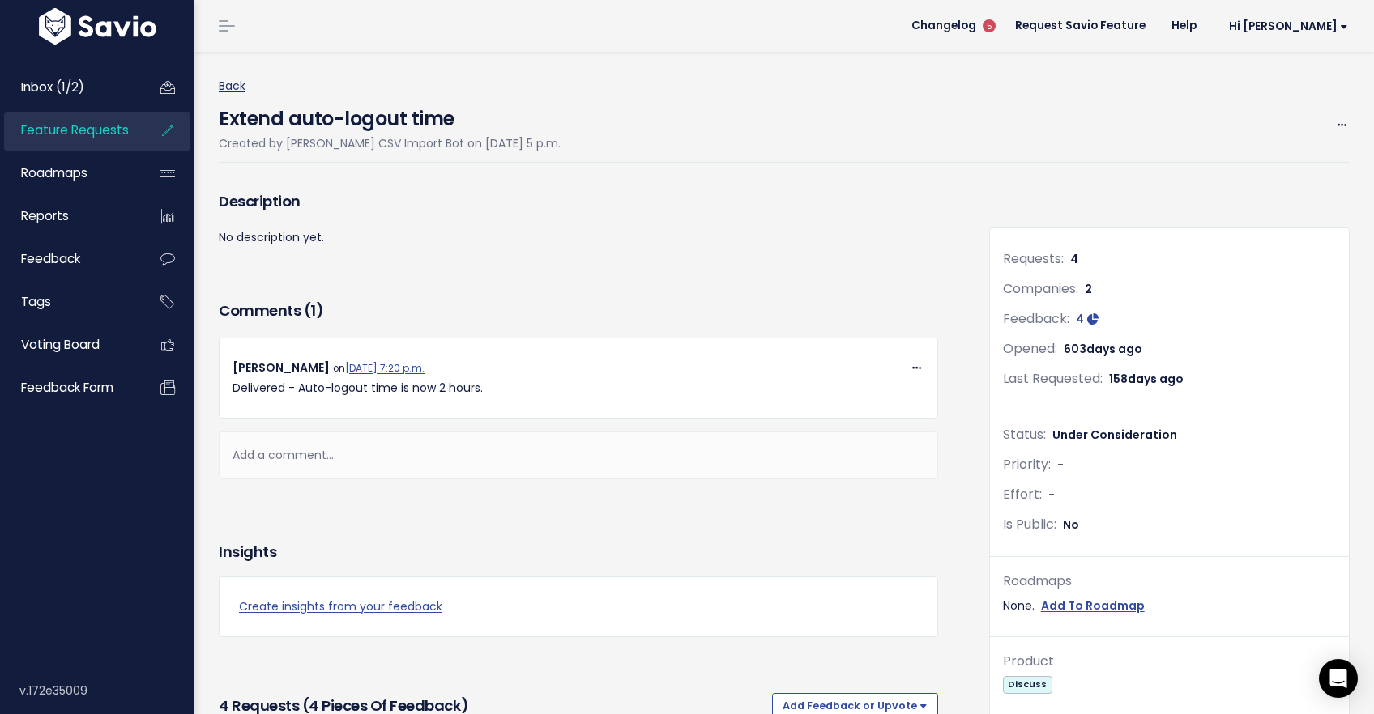
click at [241, 86] on link "Back" at bounding box center [232, 86] width 27 height 16
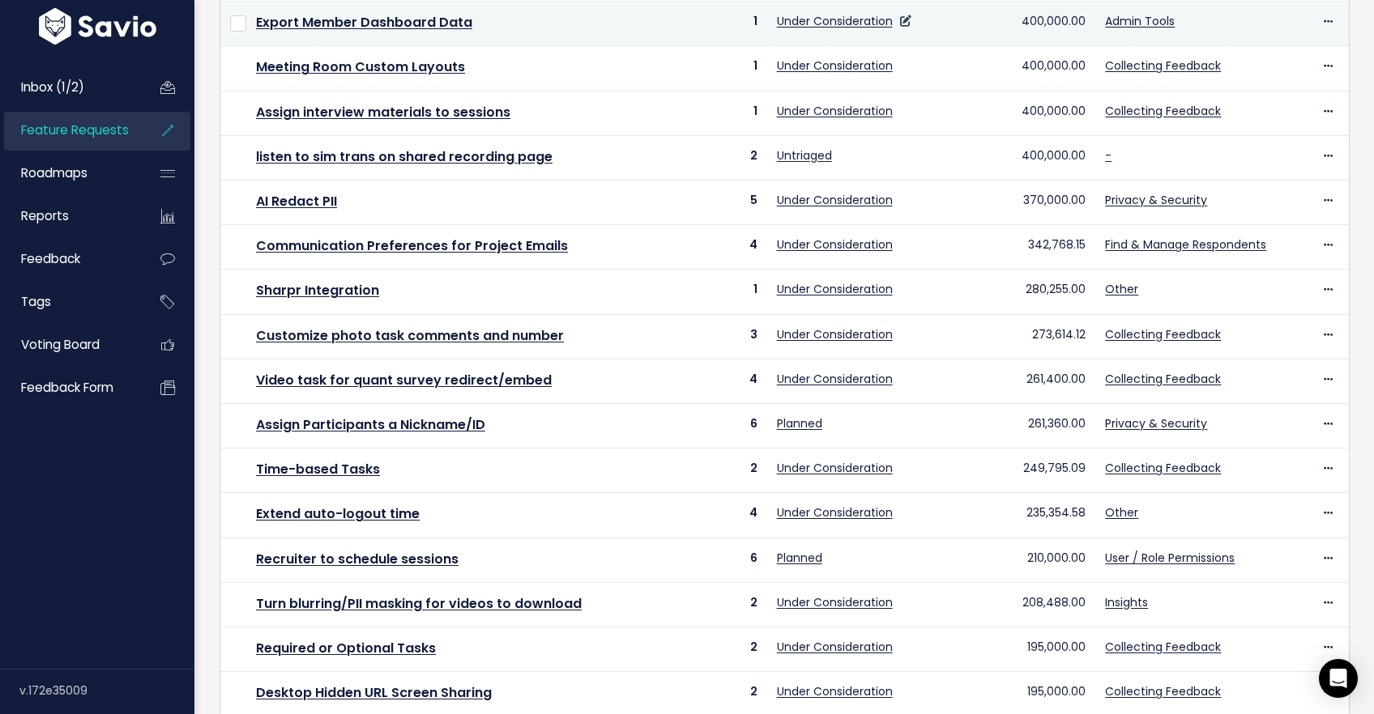
scroll to position [431, 0]
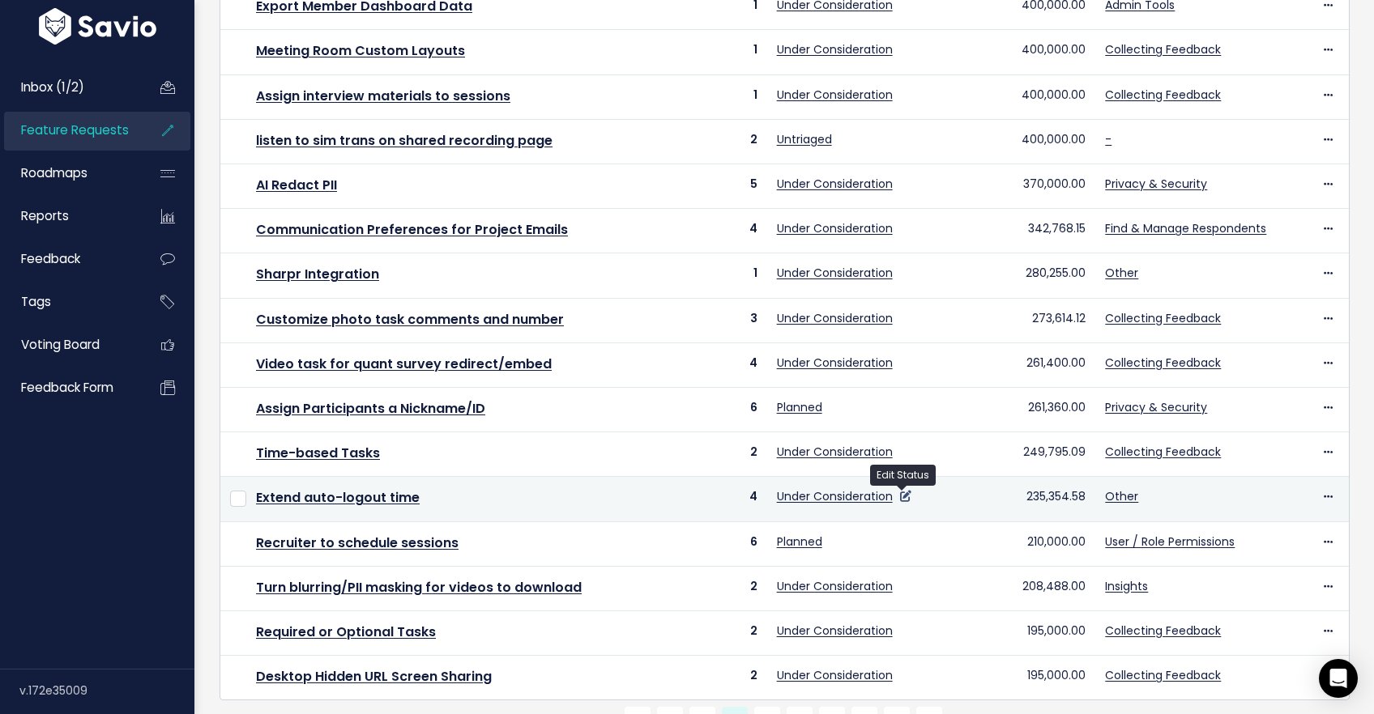
click at [904, 497] on icon at bounding box center [905, 496] width 11 height 11
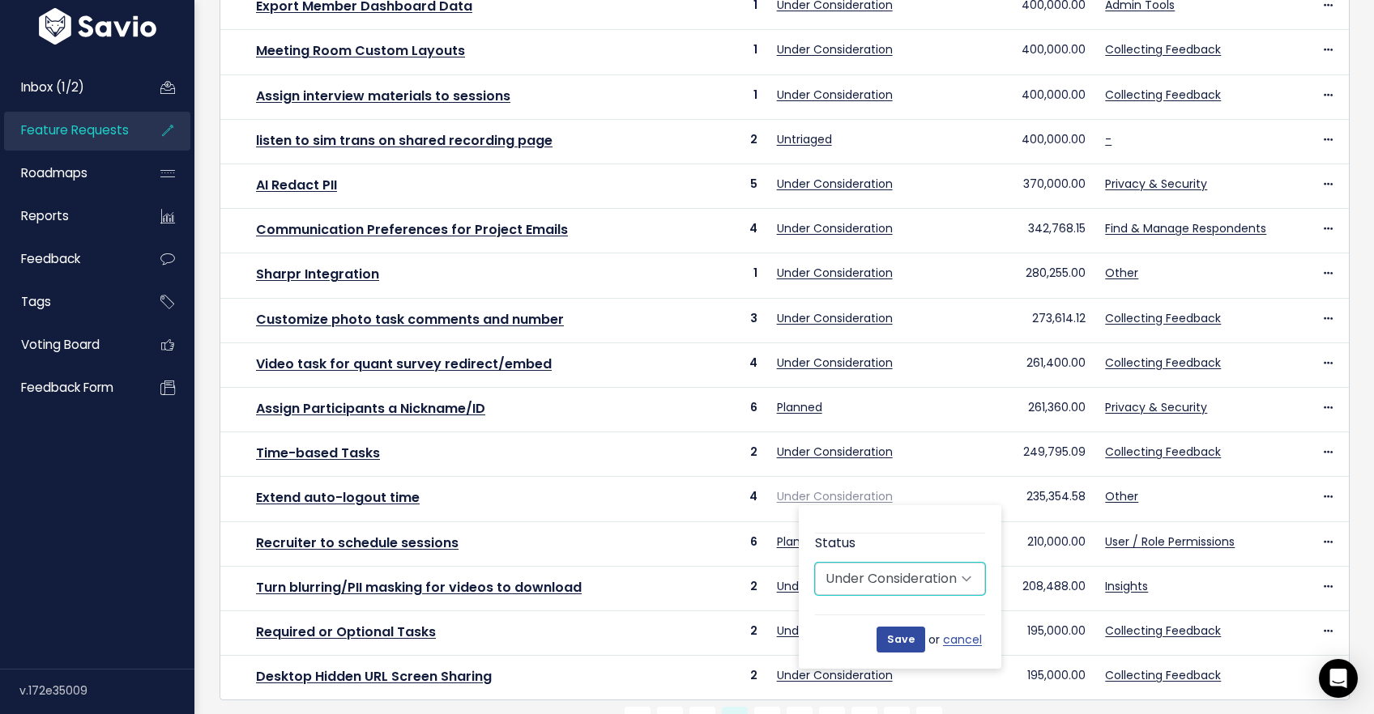
click at [905, 569] on select "Untriaged Under Consideration Planned In Progress Done Closed Won't do Not Plan…" at bounding box center [900, 579] width 170 height 32
select select "SHIPPED"
click at [815, 563] on select "Untriaged Under Consideration Planned In Progress Done Closed Won't do Not Plan…" at bounding box center [900, 579] width 170 height 32
click at [900, 641] on input "Save" at bounding box center [900, 640] width 49 height 26
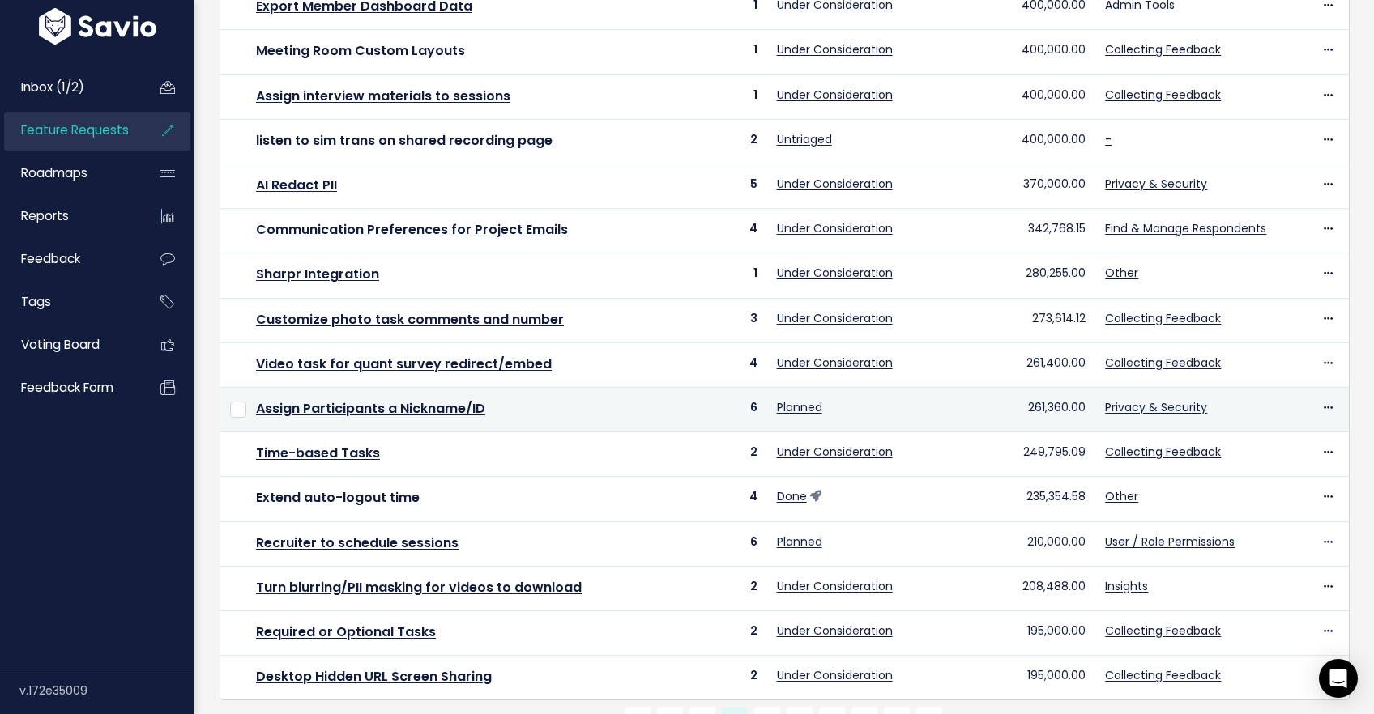
scroll to position [500, 0]
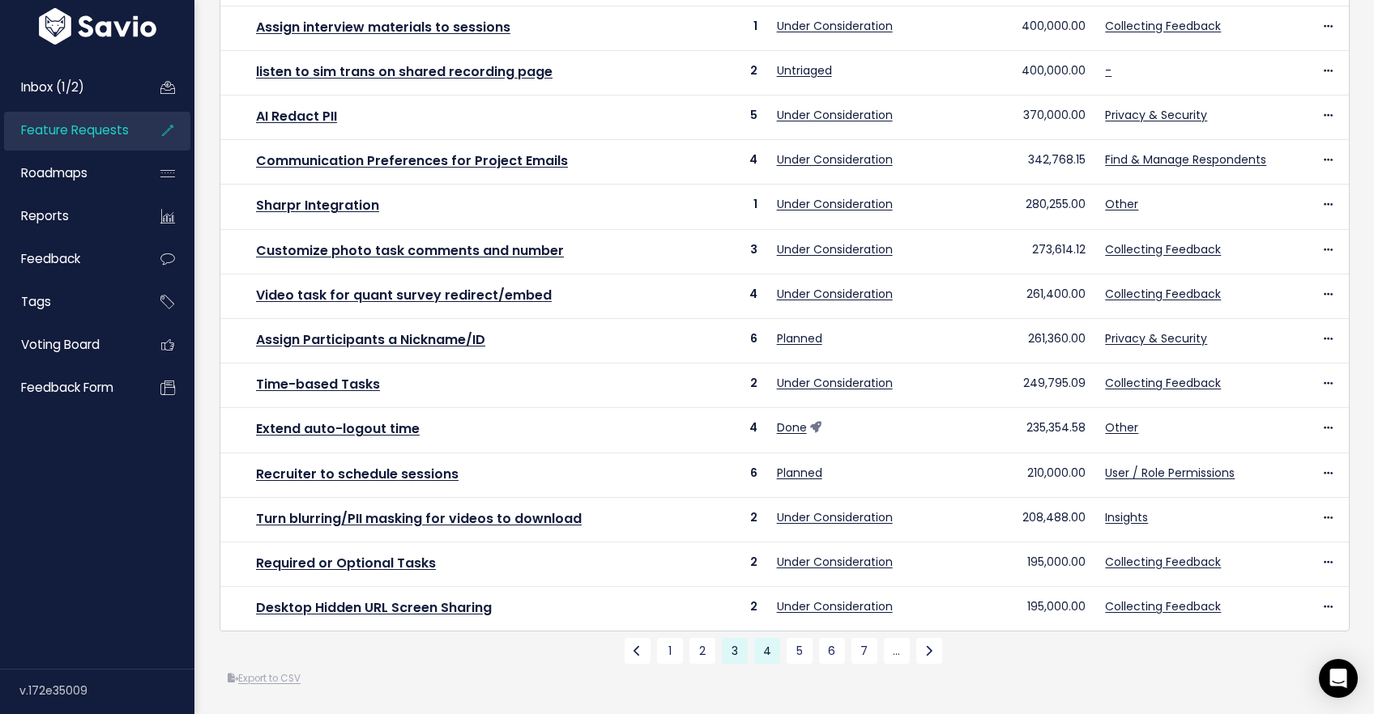
click at [765, 647] on link "4" at bounding box center [767, 651] width 26 height 26
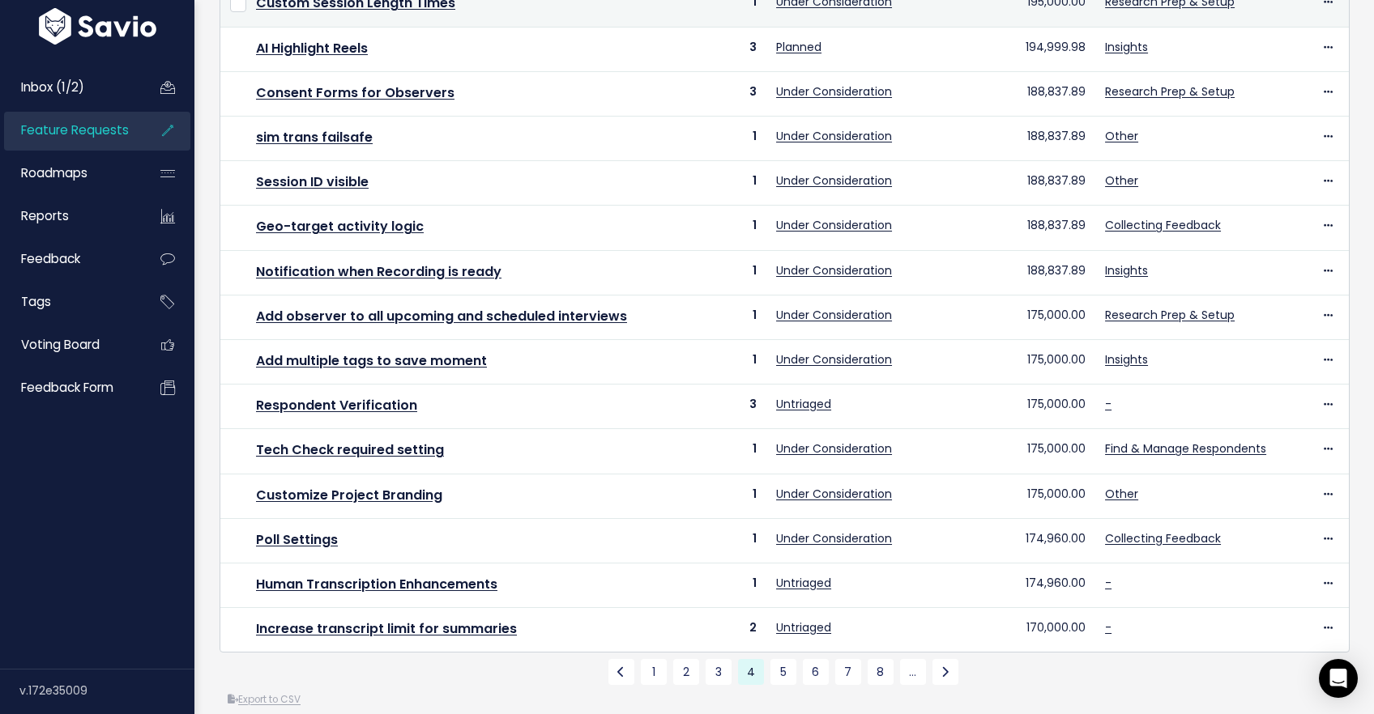
scroll to position [500, 0]
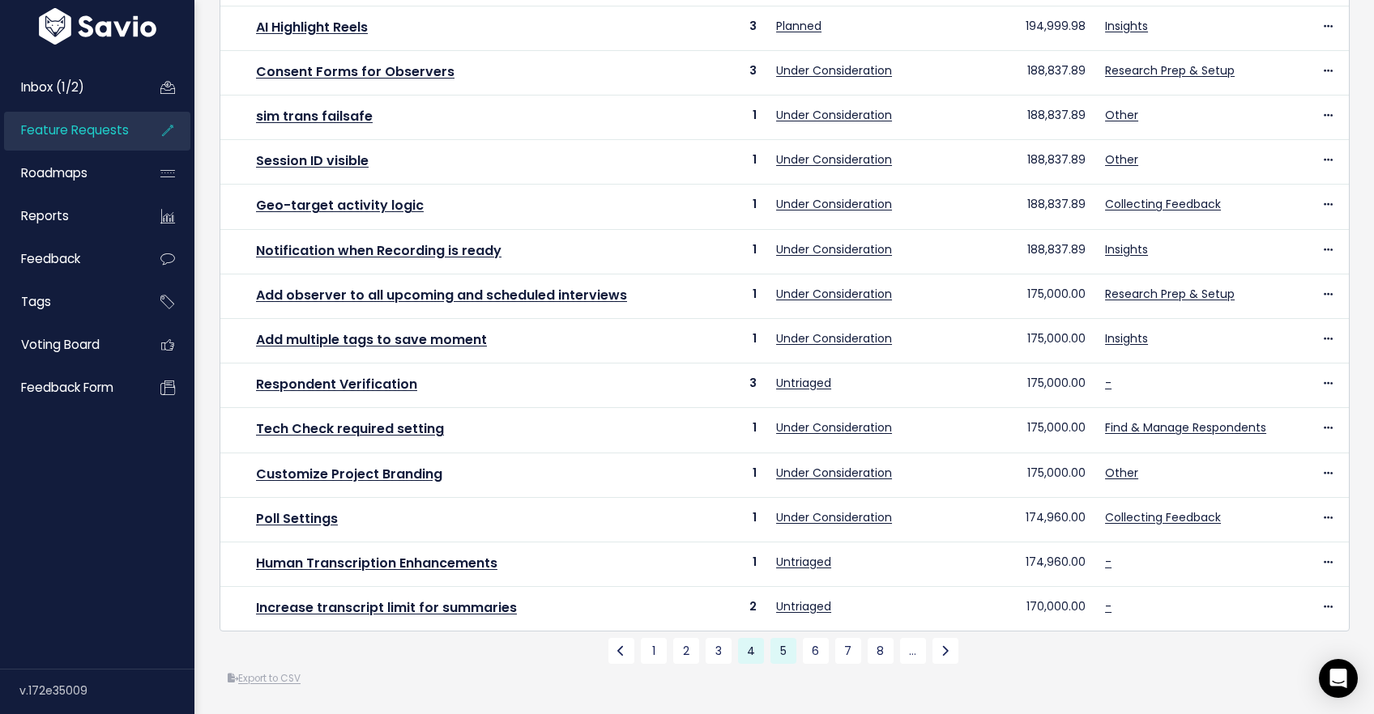
click at [782, 654] on link "5" at bounding box center [783, 651] width 26 height 26
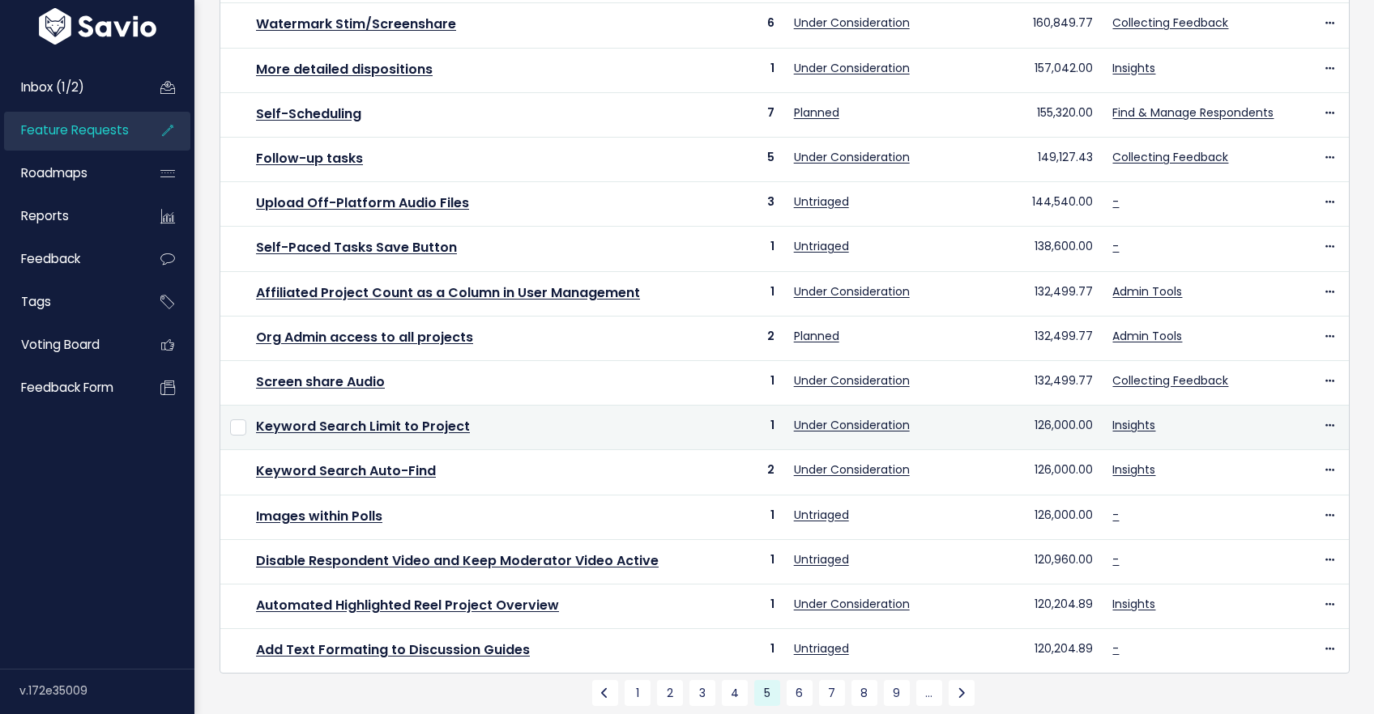
scroll to position [500, 0]
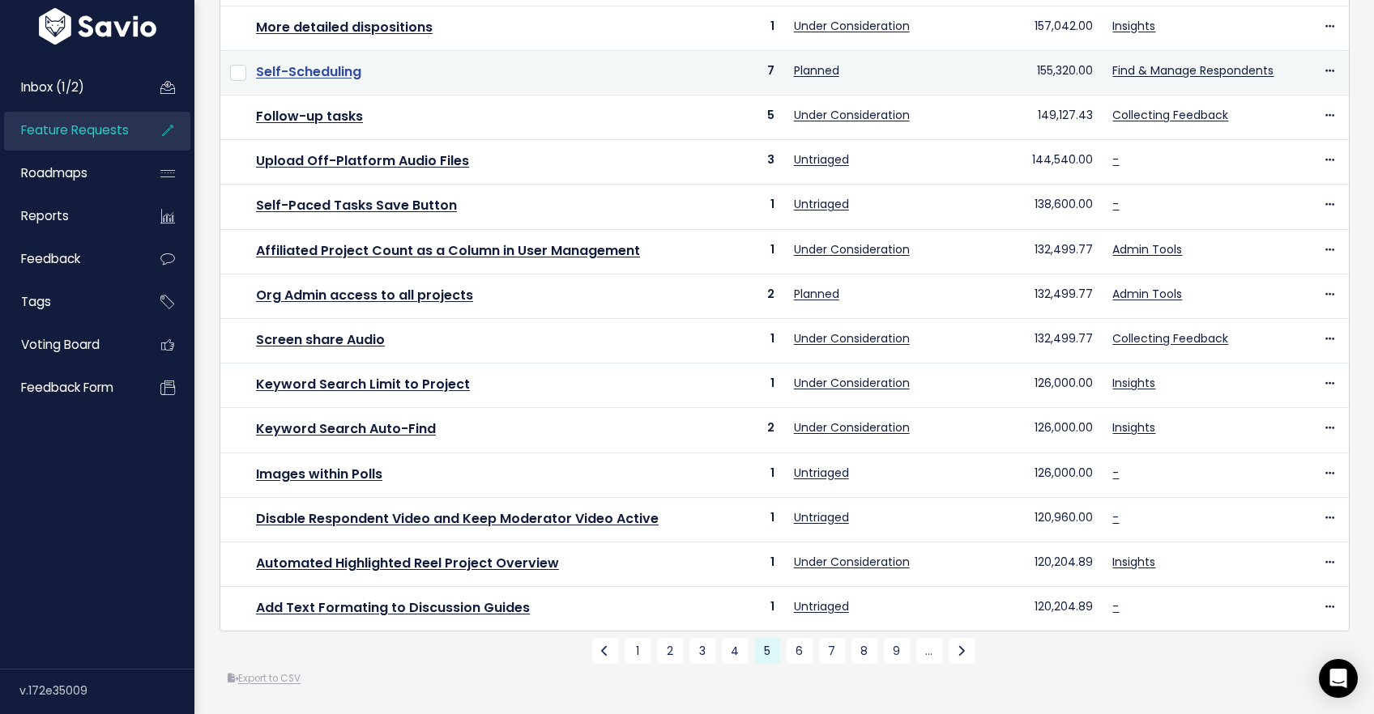
click at [331, 71] on link "Self-Scheduling" at bounding box center [308, 71] width 105 height 19
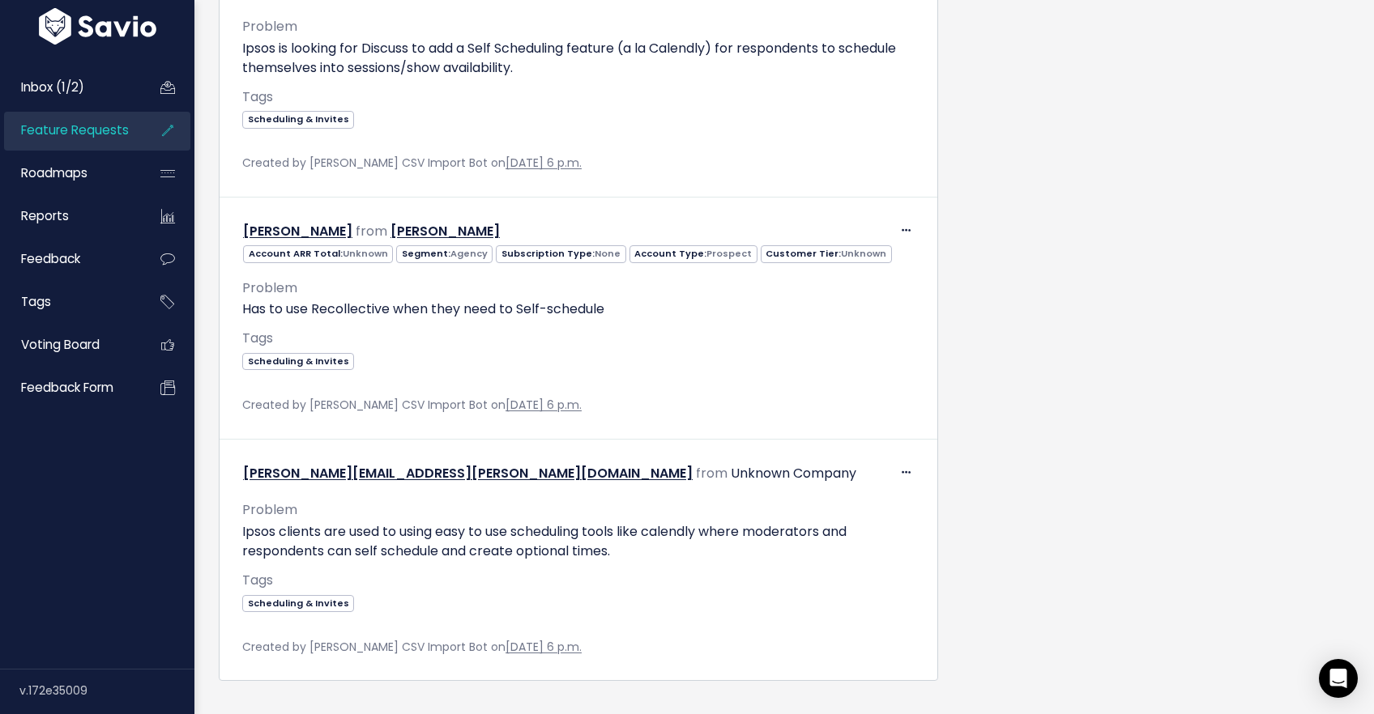
scroll to position [1984, 0]
